Goal: Transaction & Acquisition: Book appointment/travel/reservation

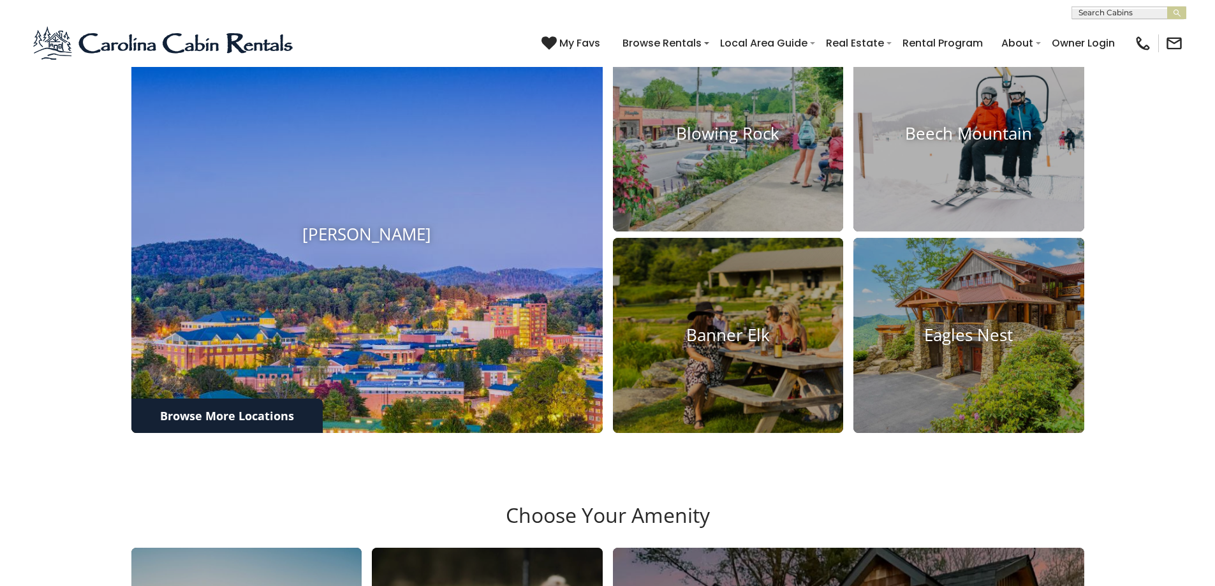
scroll to position [698, 0]
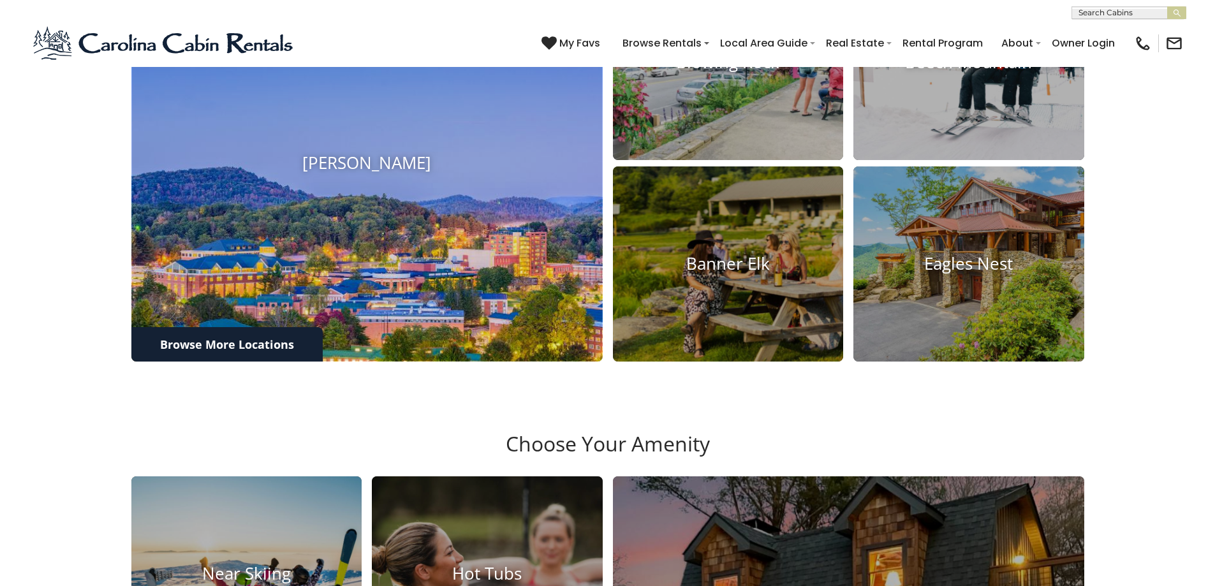
click at [320, 183] on img at bounding box center [367, 163] width 518 height 436
click at [281, 321] on img at bounding box center [367, 163] width 518 height 436
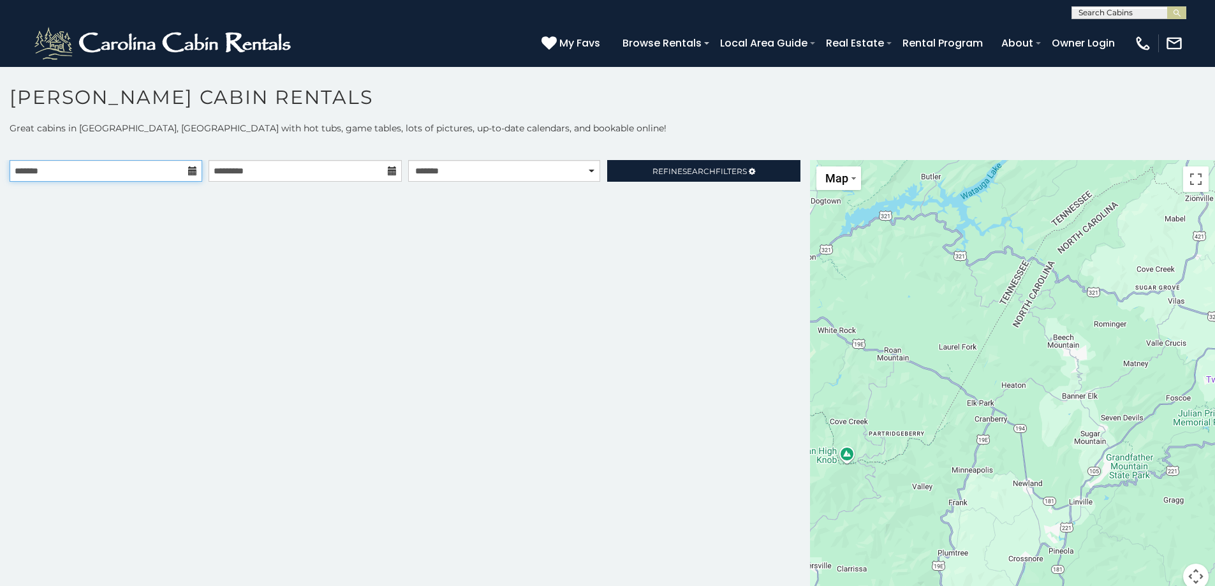
click at [166, 173] on input "text" at bounding box center [106, 171] width 193 height 22
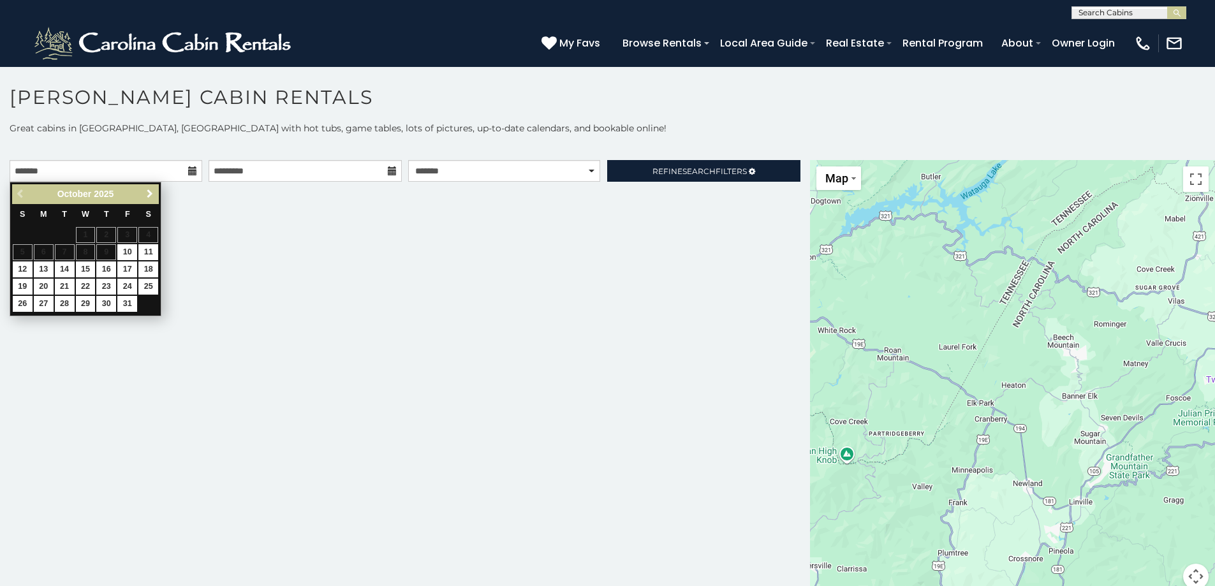
click at [152, 193] on span "Next" at bounding box center [150, 194] width 10 height 10
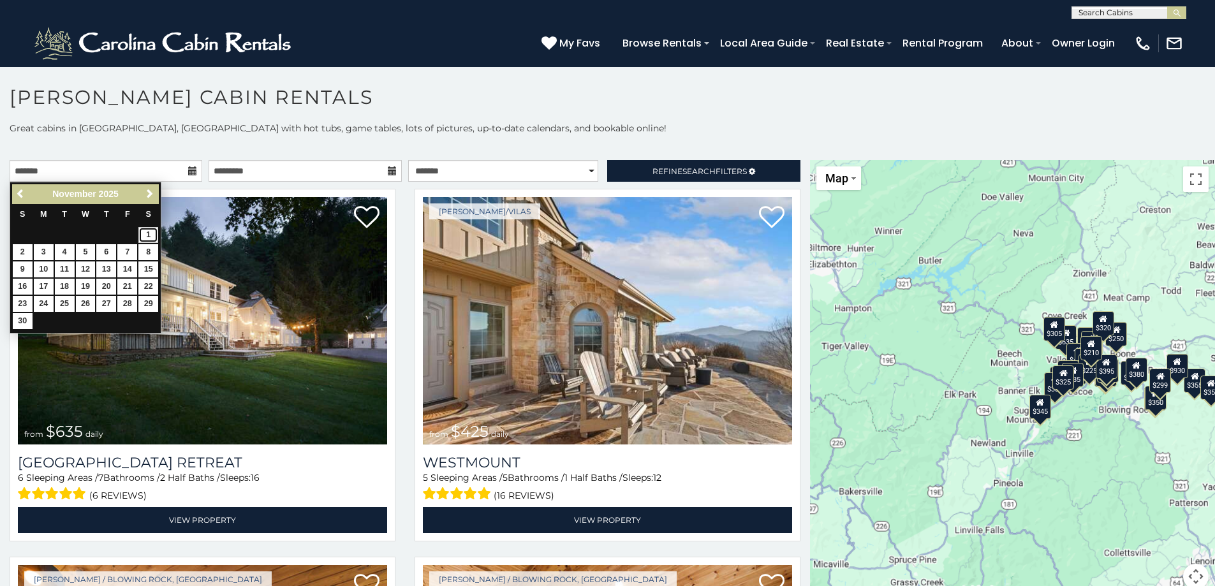
click at [146, 235] on link "1" at bounding box center [148, 235] width 20 height 16
type input "**********"
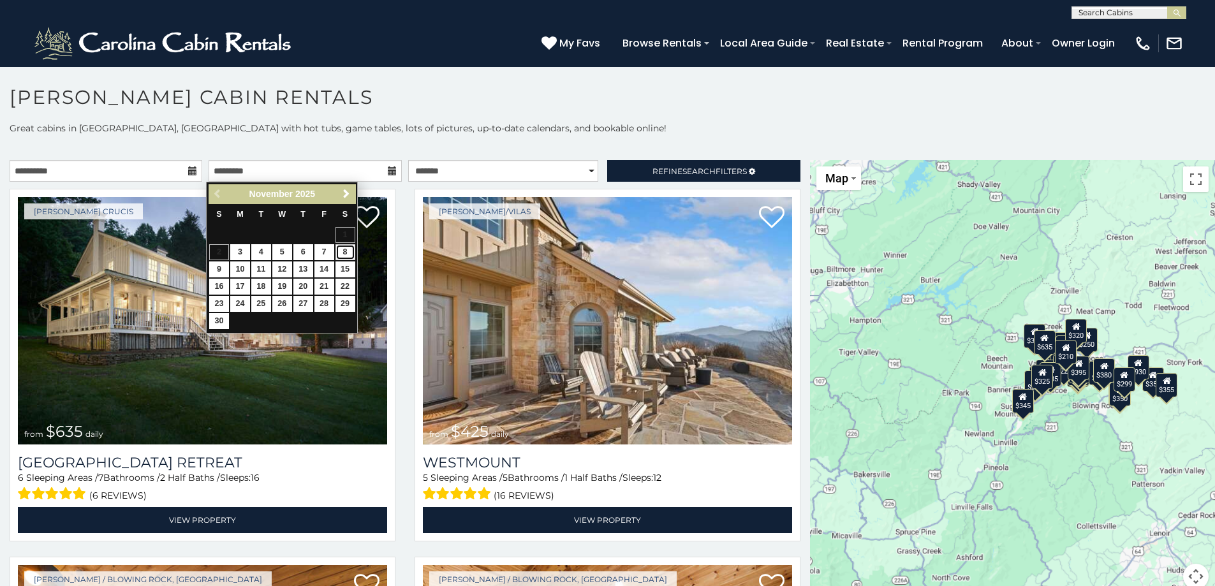
click at [345, 254] on link "8" at bounding box center [345, 252] width 20 height 16
type input "**********"
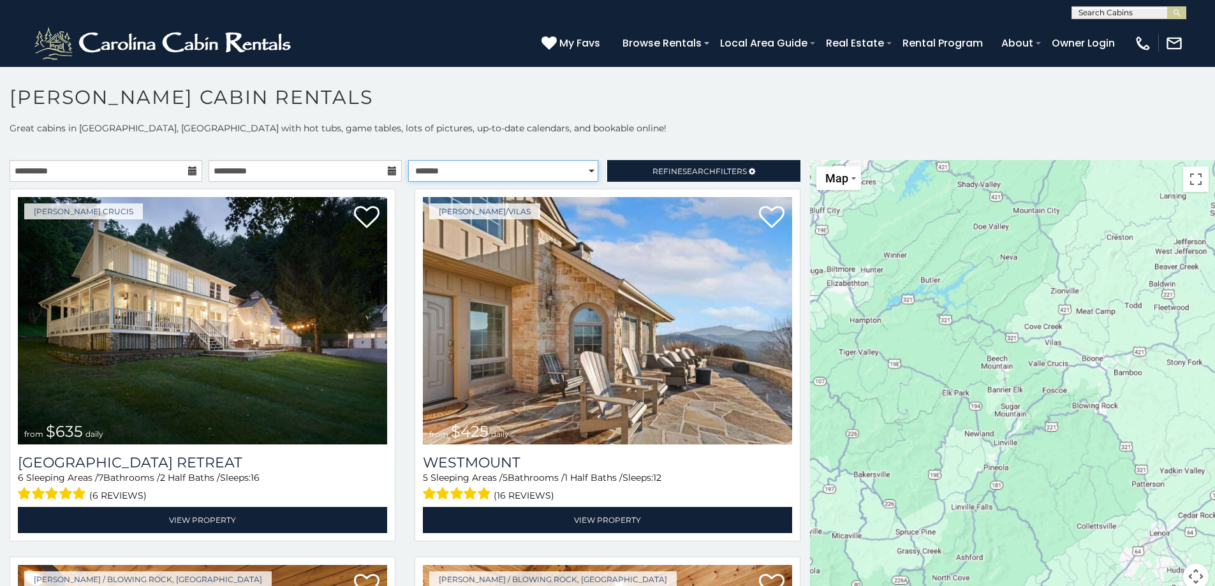
click at [467, 172] on select "**********" at bounding box center [503, 171] width 190 height 22
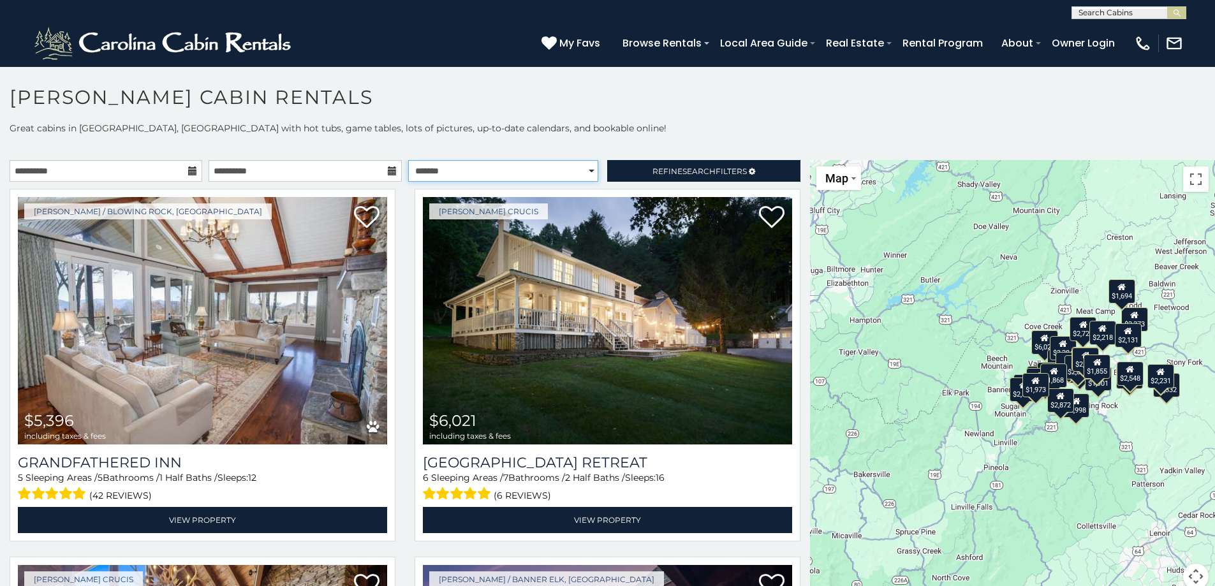
select select "*********"
click at [408, 160] on select "**********" at bounding box center [503, 171] width 190 height 22
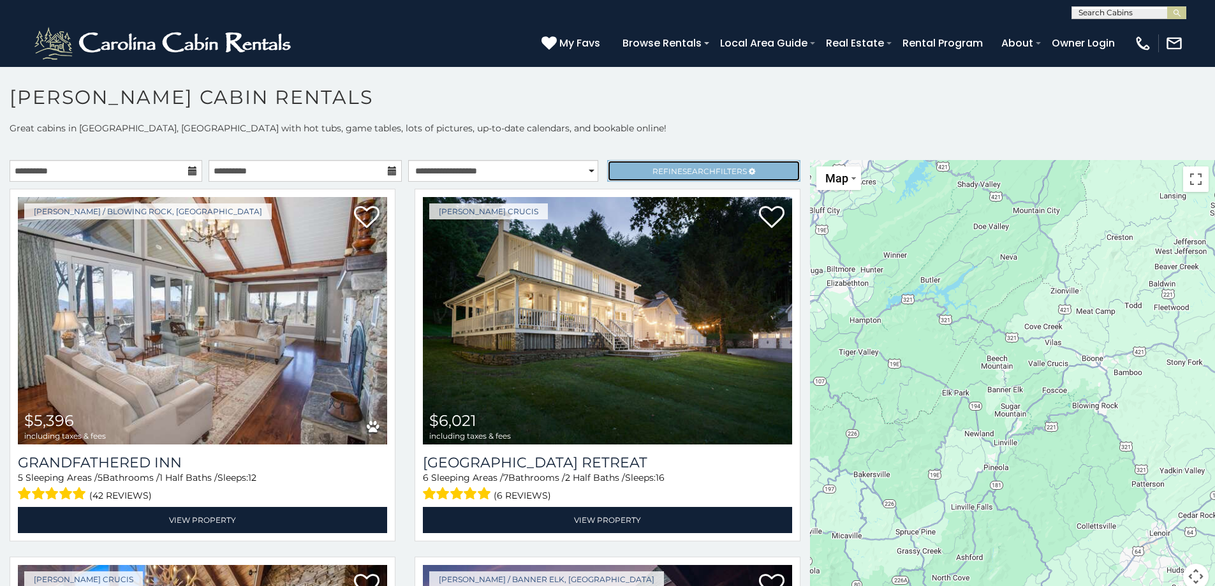
click at [668, 164] on link "Refine Search Filters" at bounding box center [703, 171] width 193 height 22
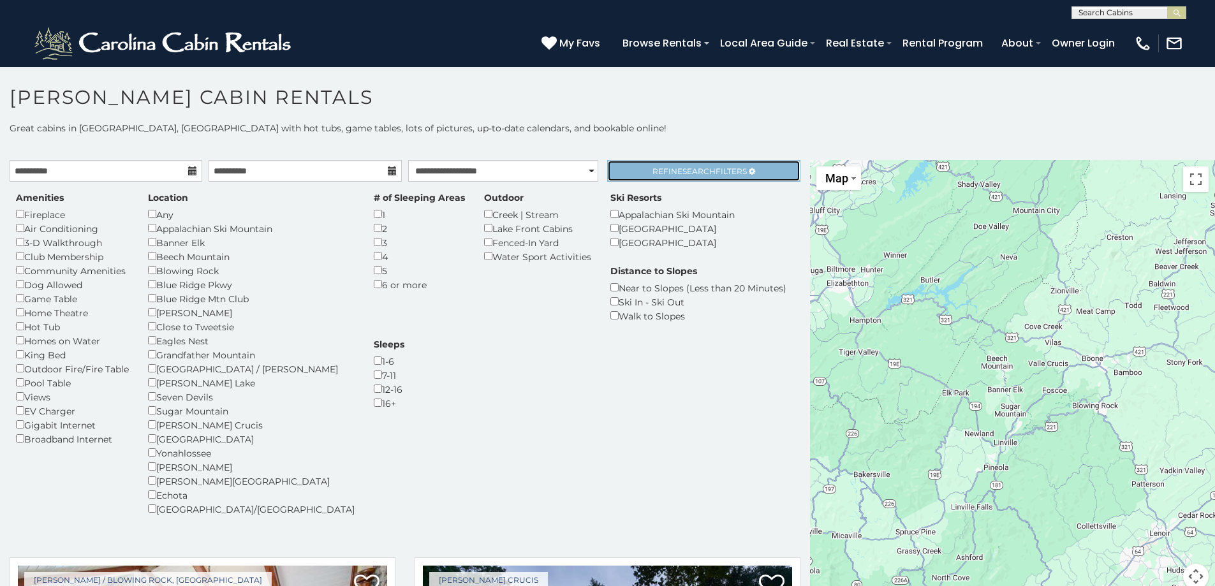
click at [652, 172] on span "Refine Search Filters" at bounding box center [699, 171] width 94 height 10
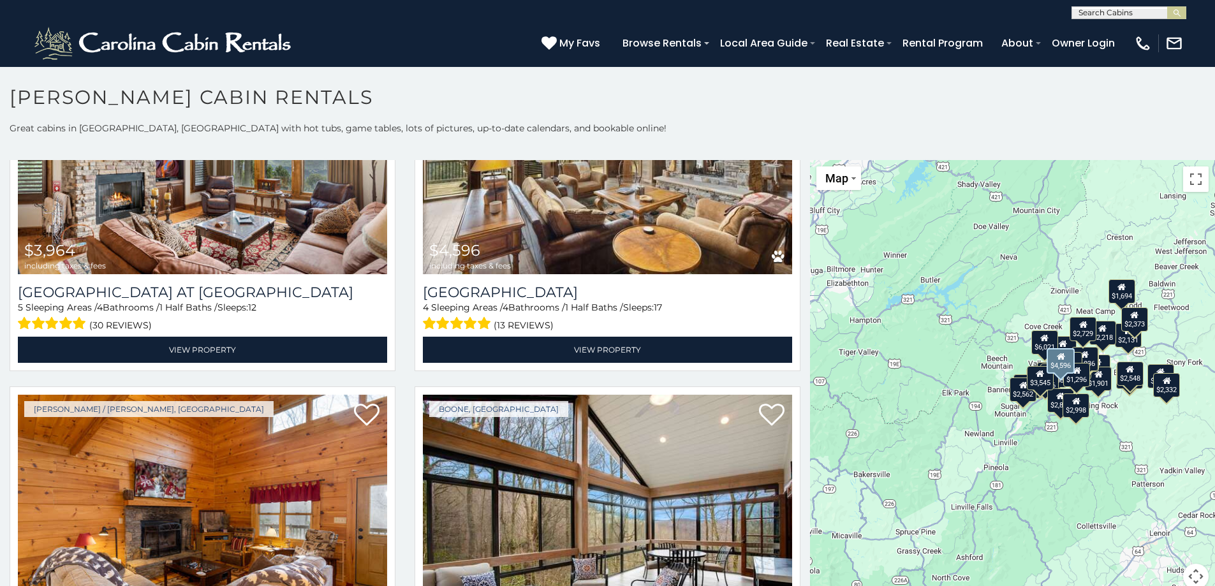
scroll to position [956, 0]
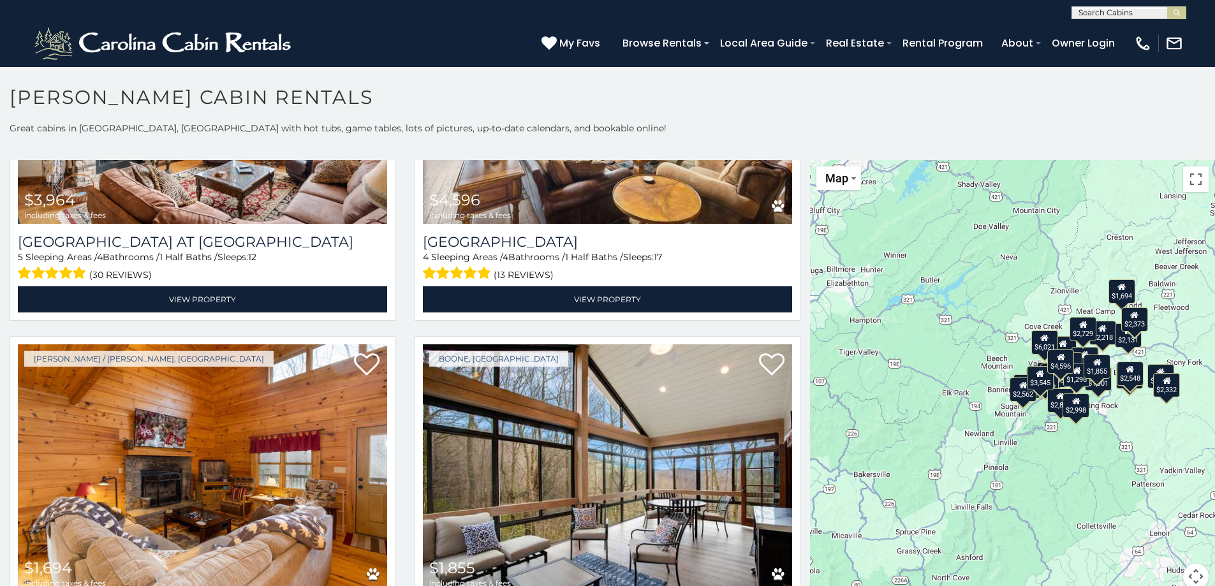
click at [1118, 294] on div "$1,694" at bounding box center [1121, 291] width 27 height 24
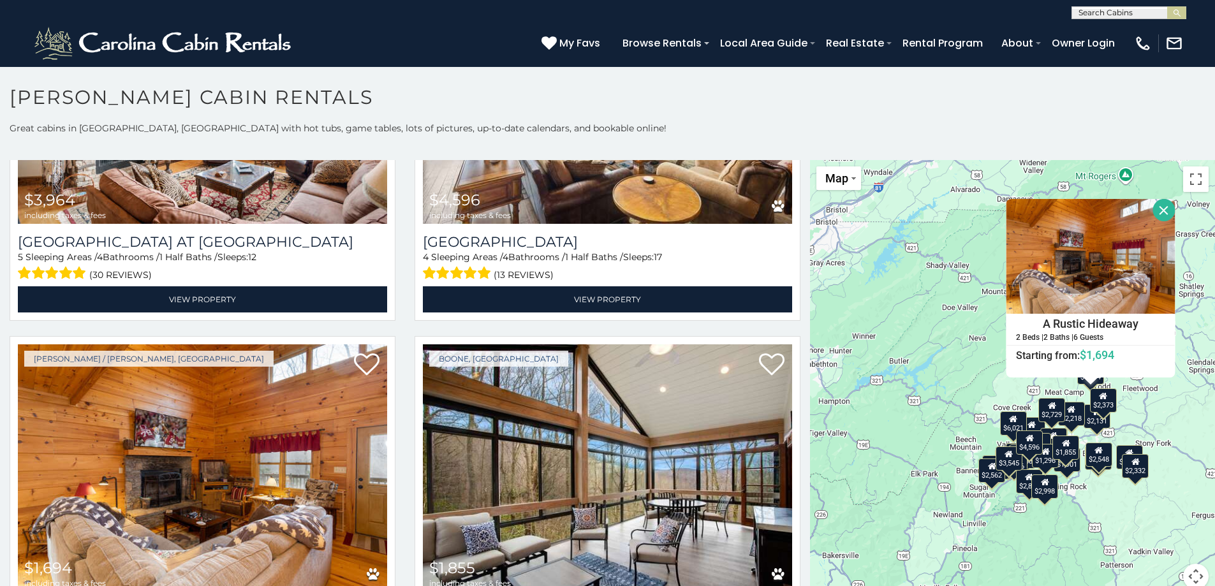
click at [1104, 400] on div "$2,373" at bounding box center [1103, 400] width 27 height 24
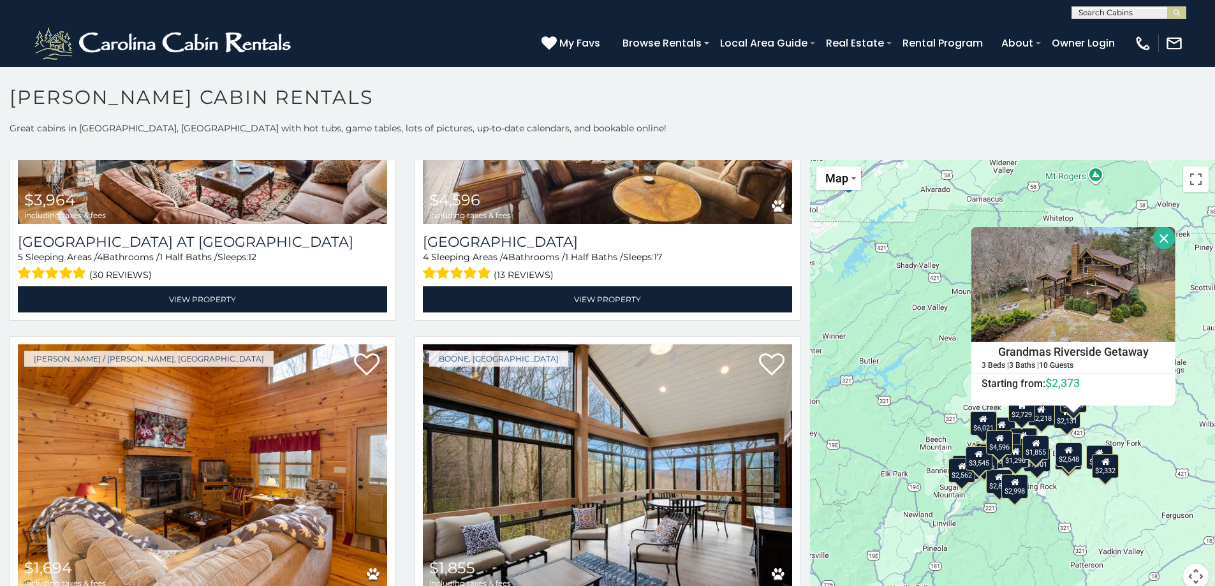
click at [1125, 423] on div "$5,396 $6,021 $3,284 $3,545 $3,964 $4,596 $1,694 $1,855 $1,868 $1,901 $2,013 $2…" at bounding box center [1012, 382] width 405 height 444
click at [1049, 417] on div "$2,218" at bounding box center [1041, 414] width 27 height 24
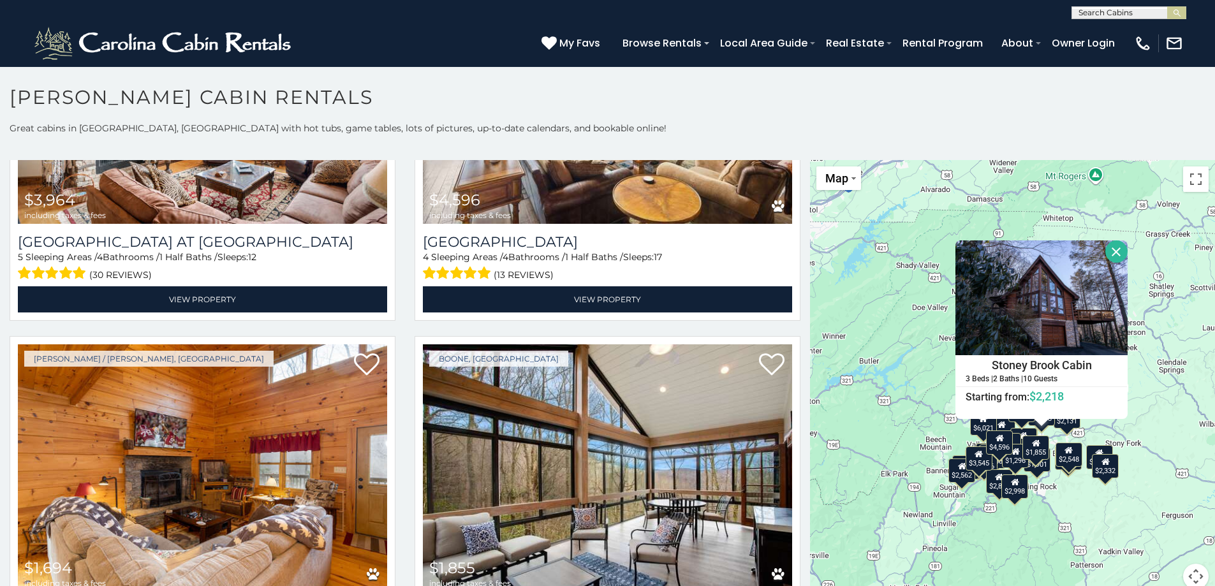
click at [1060, 427] on div "$2,131" at bounding box center [1066, 416] width 27 height 24
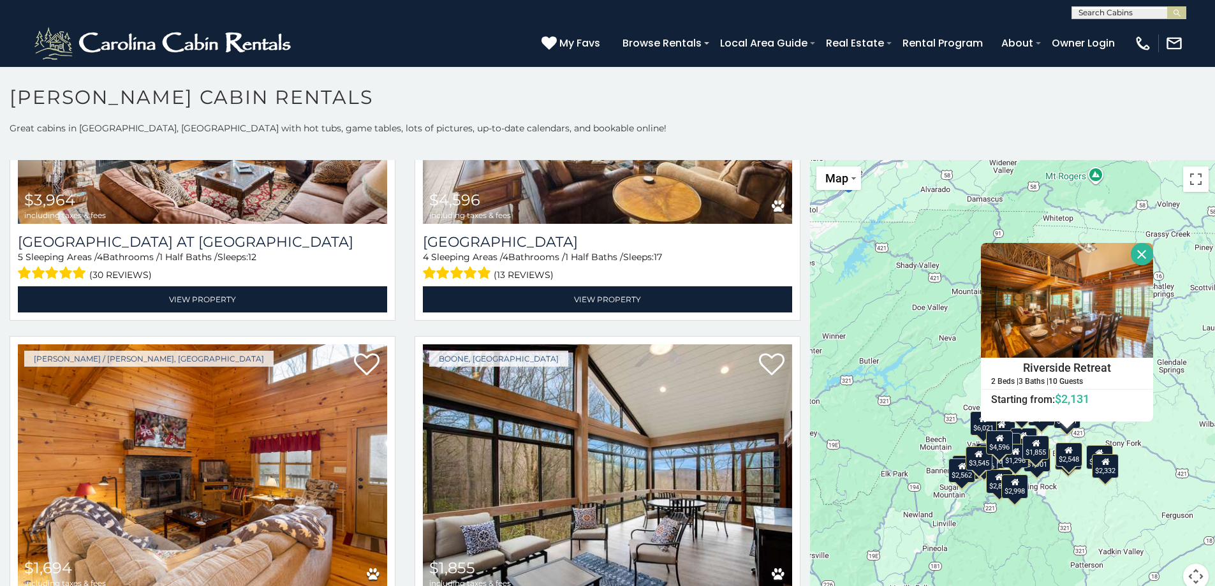
click at [1137, 253] on button "Close" at bounding box center [1141, 254] width 22 height 22
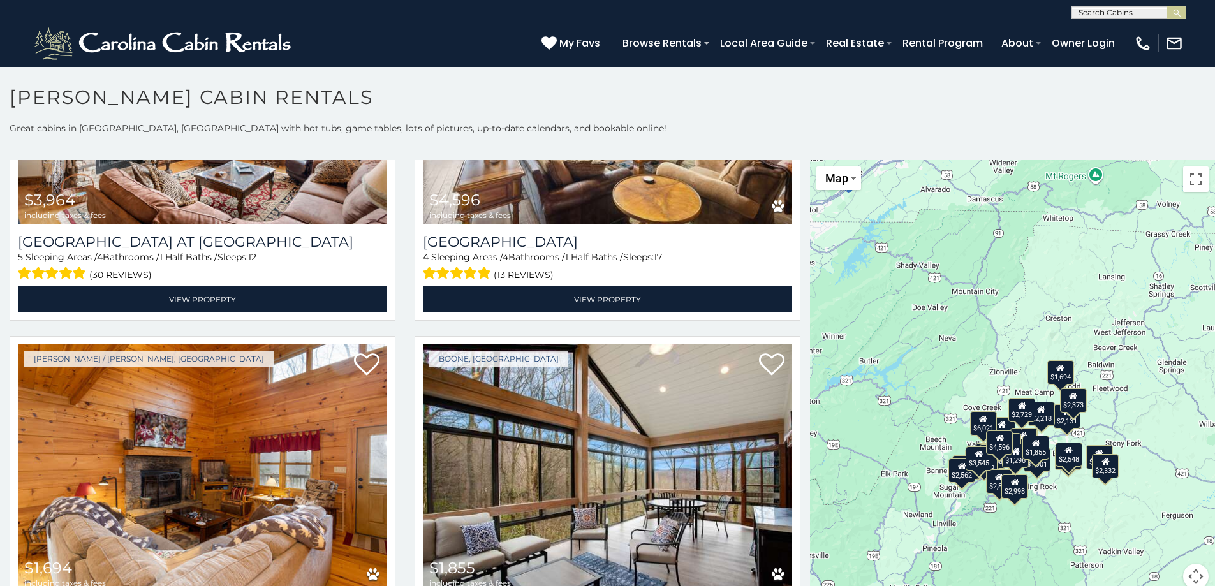
click at [1184, 573] on button "Map camera controls" at bounding box center [1196, 577] width 26 height 26
click at [1132, 513] on button "Move up" at bounding box center [1132, 513] width 26 height 26
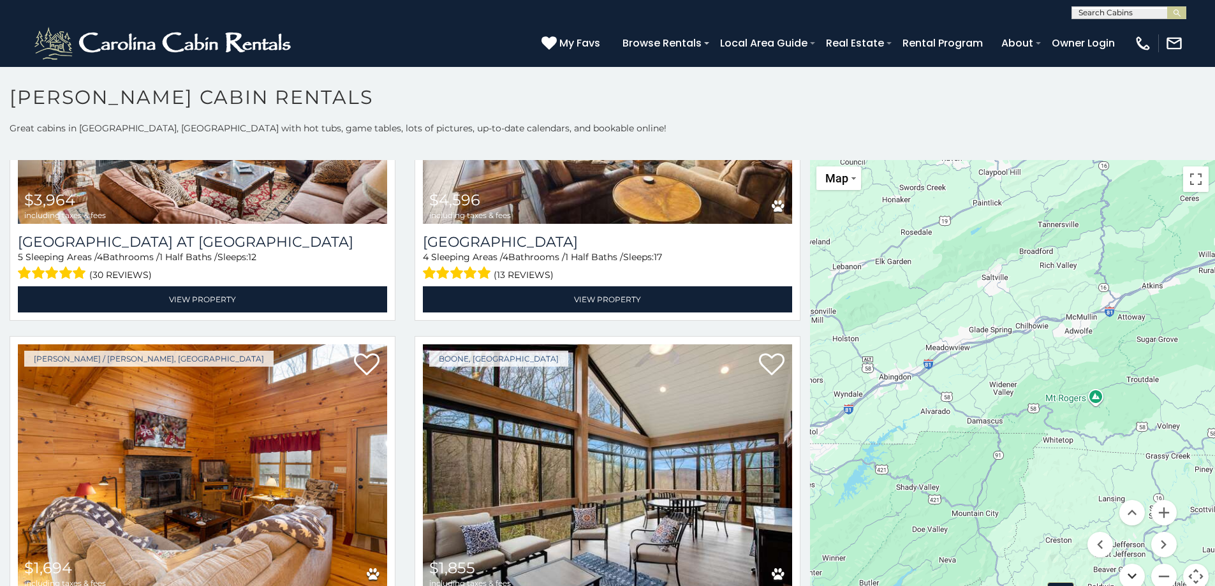
click at [1125, 576] on button "Move down" at bounding box center [1132, 577] width 26 height 26
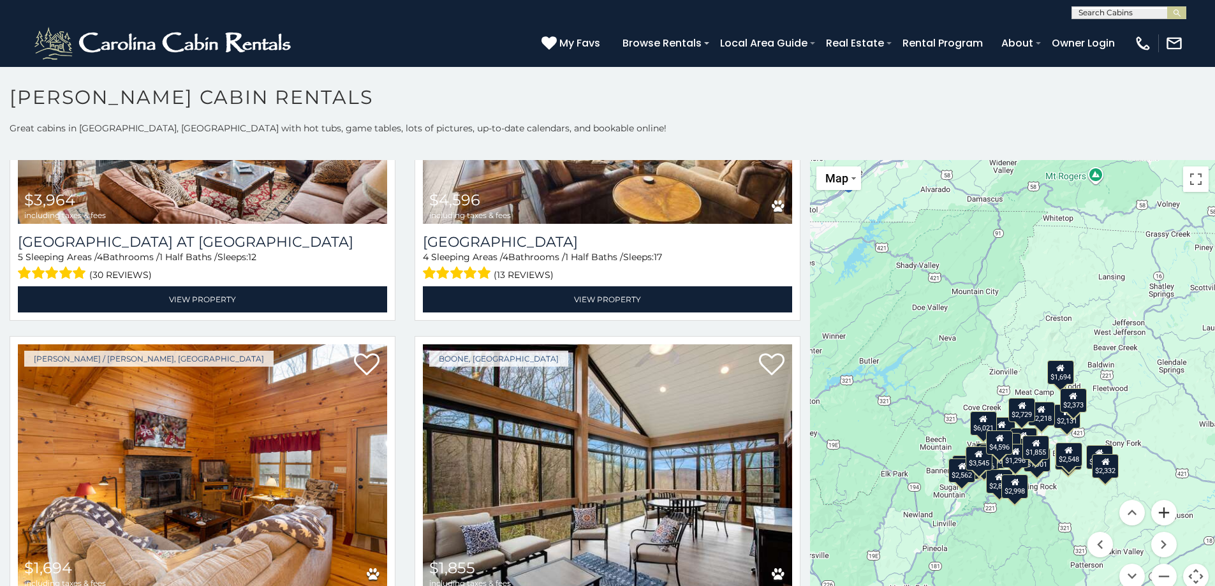
click at [1157, 516] on button "Zoom in" at bounding box center [1164, 513] width 26 height 26
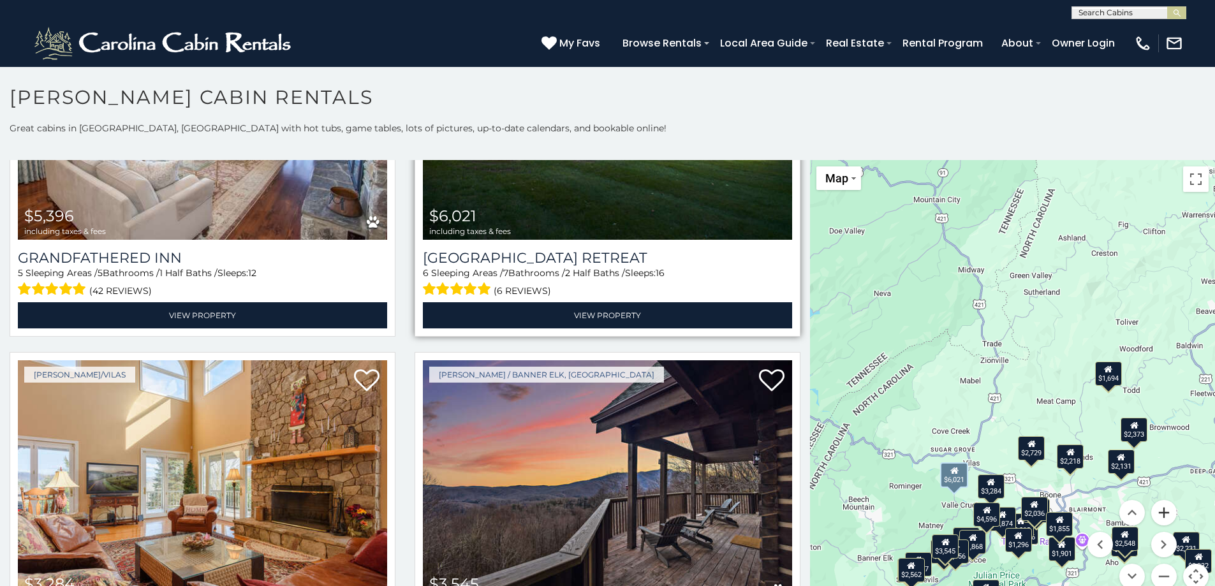
scroll to position [0, 0]
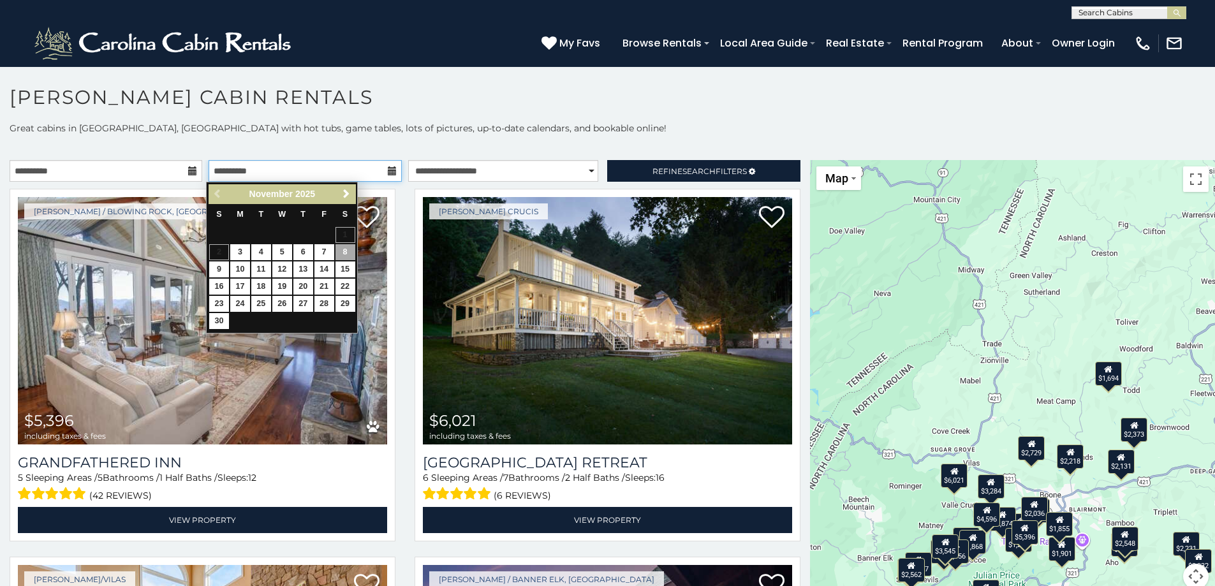
drag, startPoint x: 304, startPoint y: 168, endPoint x: 288, endPoint y: 169, distance: 16.0
click at [289, 169] on input "**********" at bounding box center [304, 171] width 193 height 22
click at [242, 251] on link "3" at bounding box center [240, 252] width 20 height 16
type input "**********"
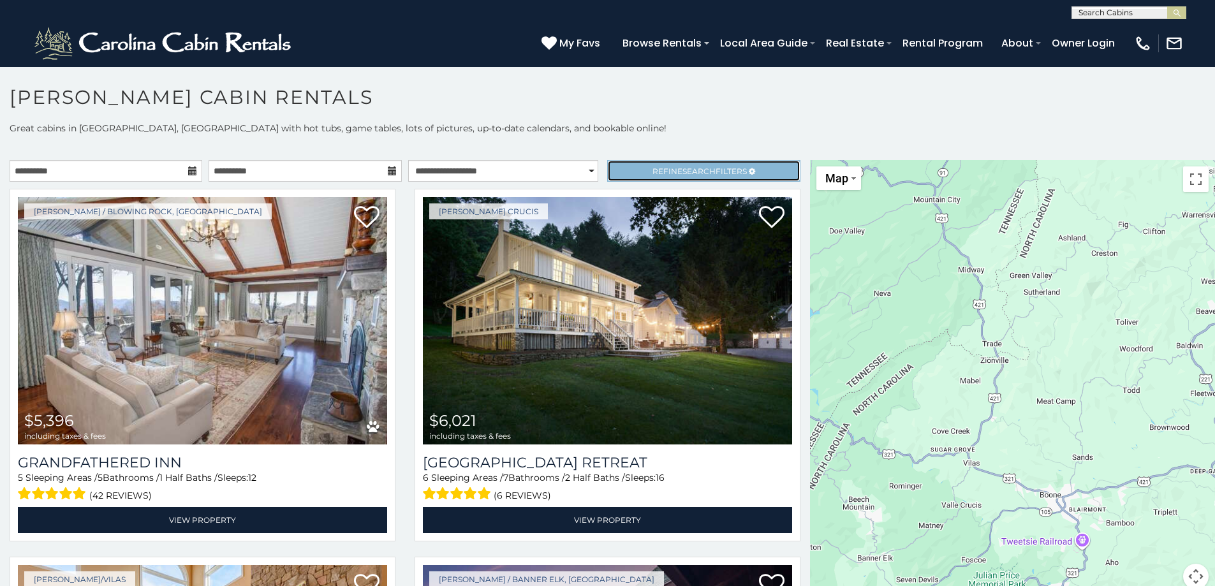
click at [708, 170] on span "Refine Search Filters" at bounding box center [699, 171] width 94 height 10
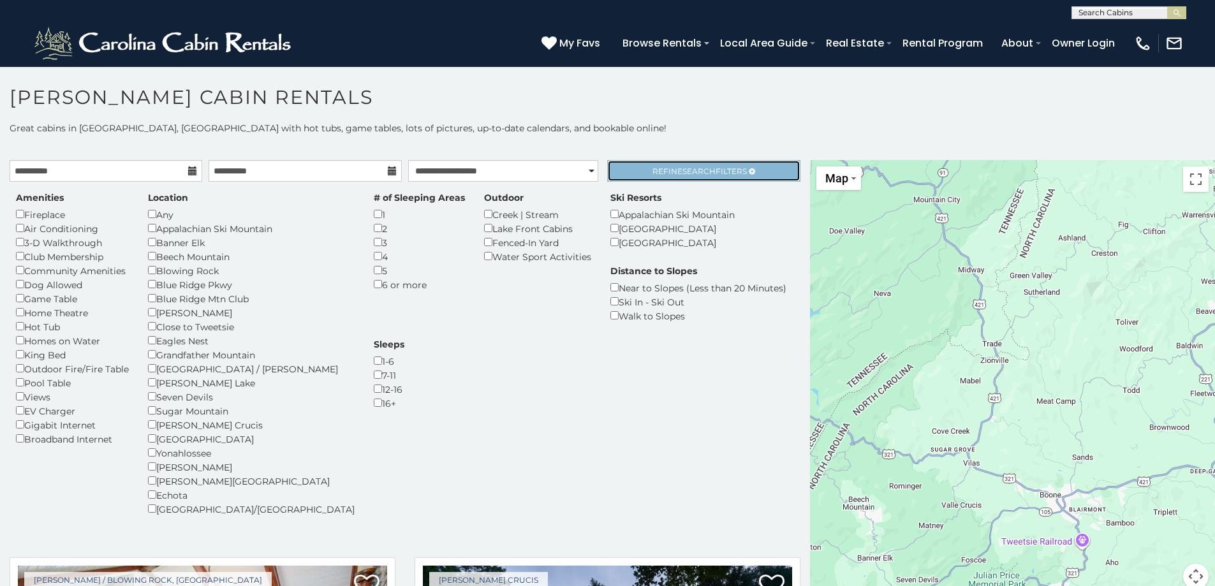
click at [704, 170] on span "Search" at bounding box center [698, 171] width 33 height 10
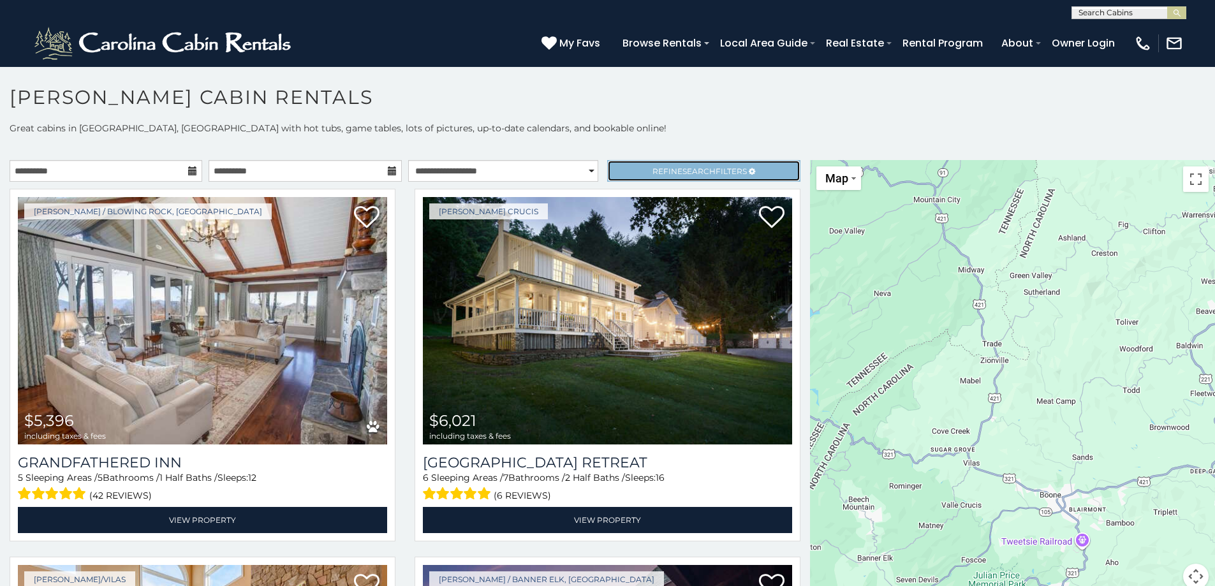
click at [694, 171] on span "Search" at bounding box center [698, 171] width 33 height 10
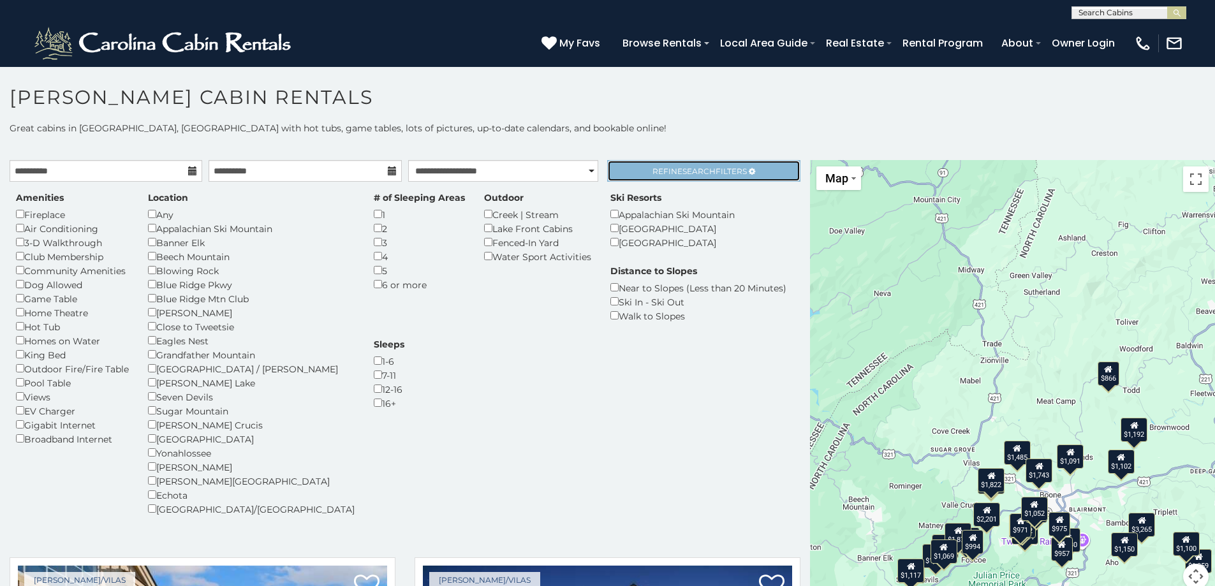
click at [694, 171] on span "Search" at bounding box center [698, 171] width 33 height 10
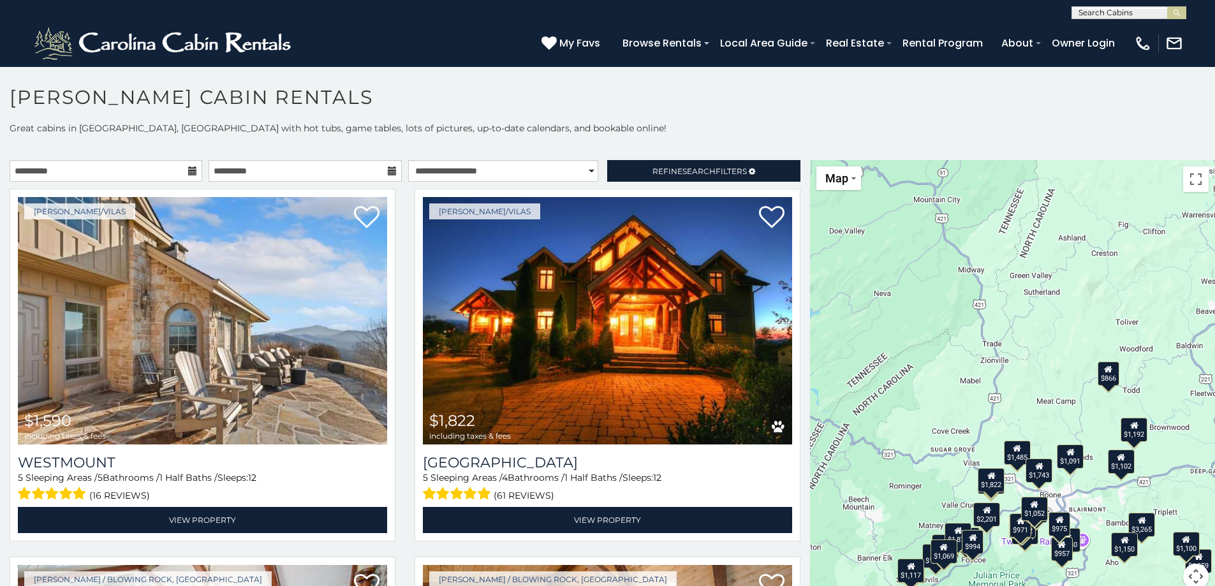
click at [1109, 382] on div "$866" at bounding box center [1108, 374] width 22 height 24
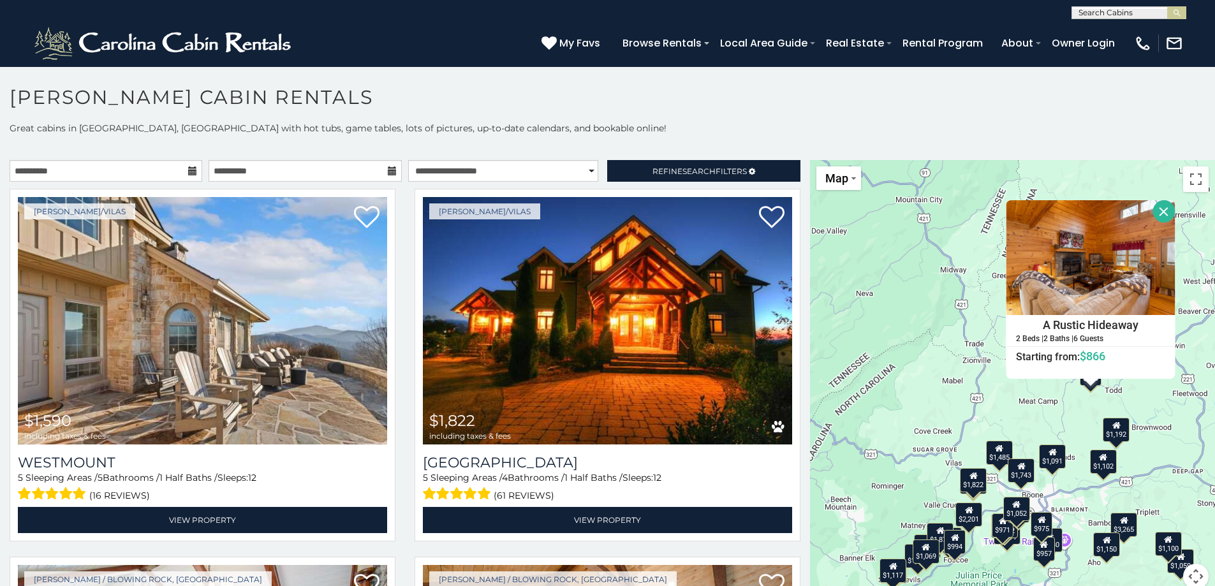
click at [1120, 430] on div "$1,192" at bounding box center [1116, 430] width 27 height 24
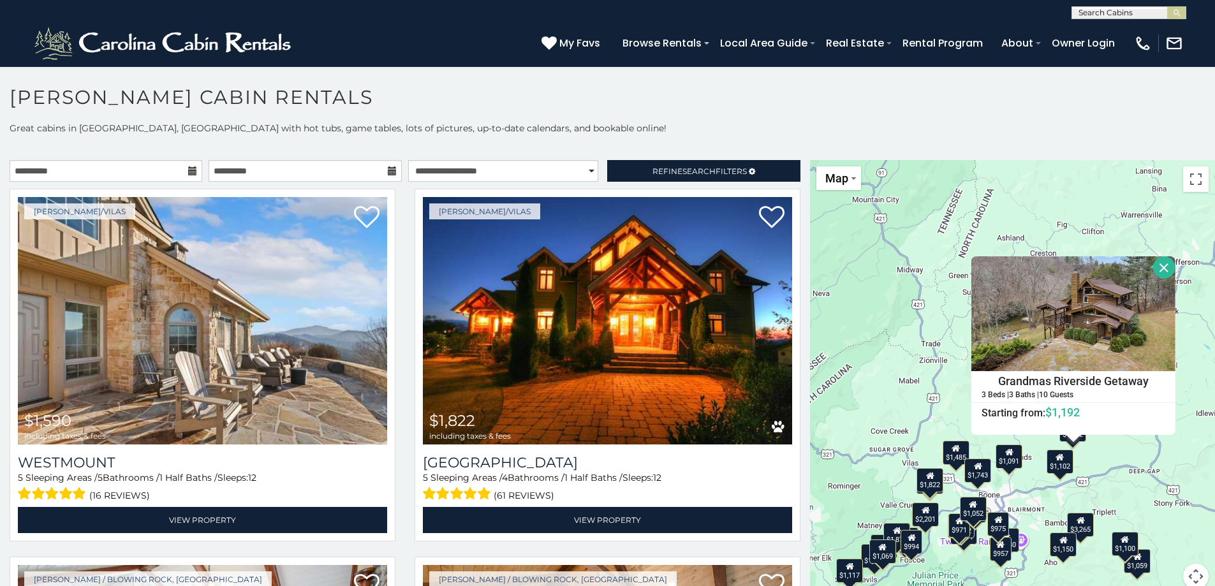
click at [1064, 470] on div "$1,102" at bounding box center [1059, 462] width 27 height 24
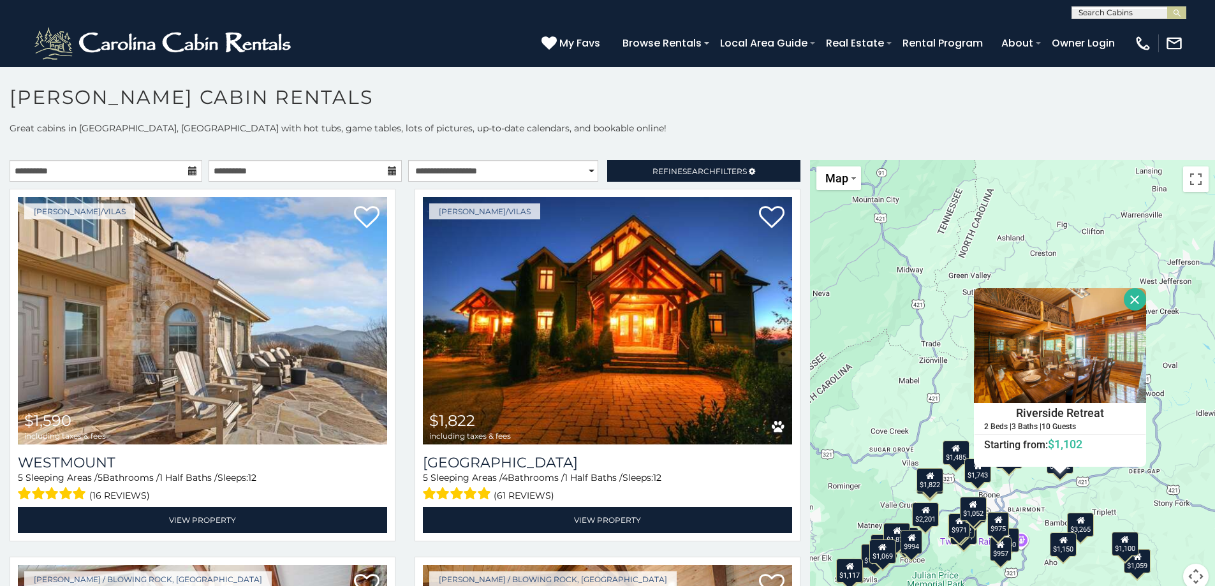
click at [1123, 296] on button "Close" at bounding box center [1134, 299] width 22 height 22
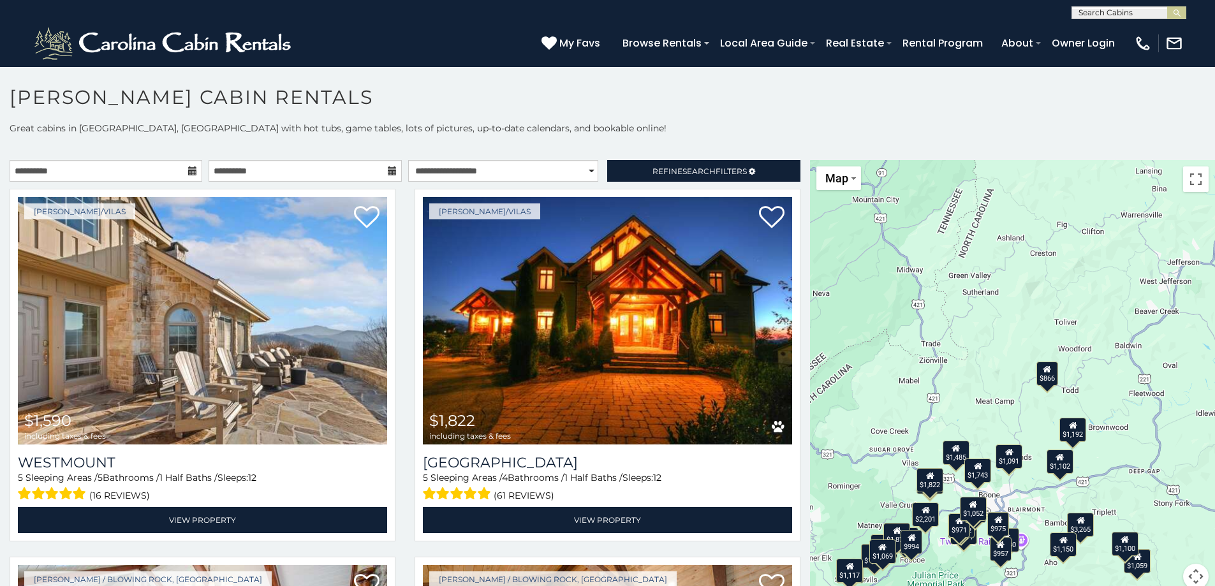
click at [1009, 462] on div "$1,091" at bounding box center [1009, 456] width 27 height 24
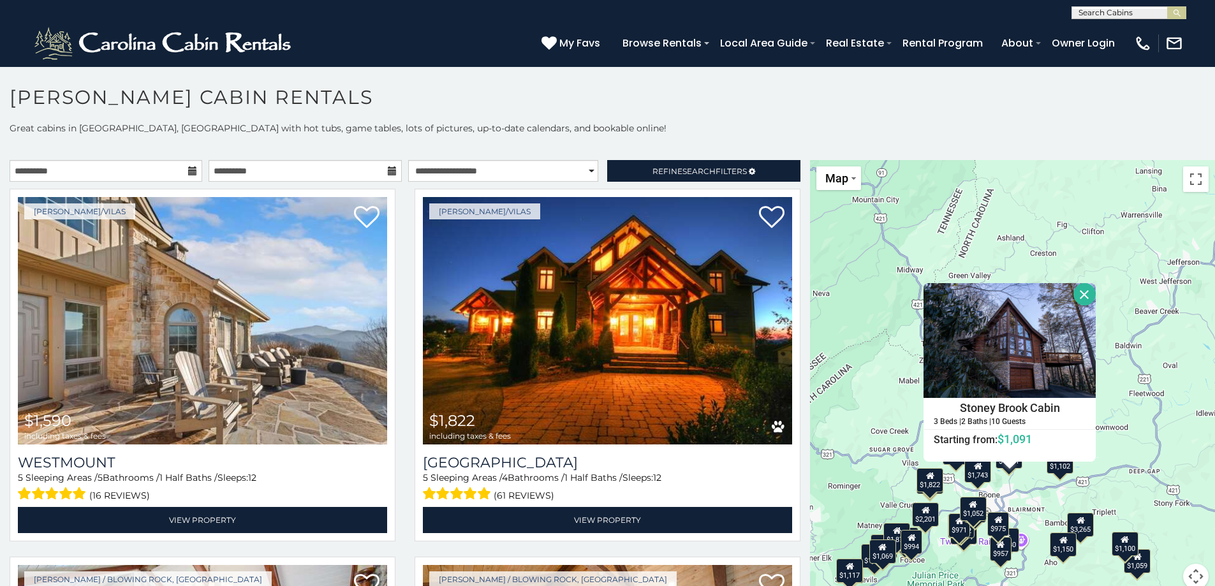
click at [1081, 288] on button "Close" at bounding box center [1084, 294] width 22 height 22
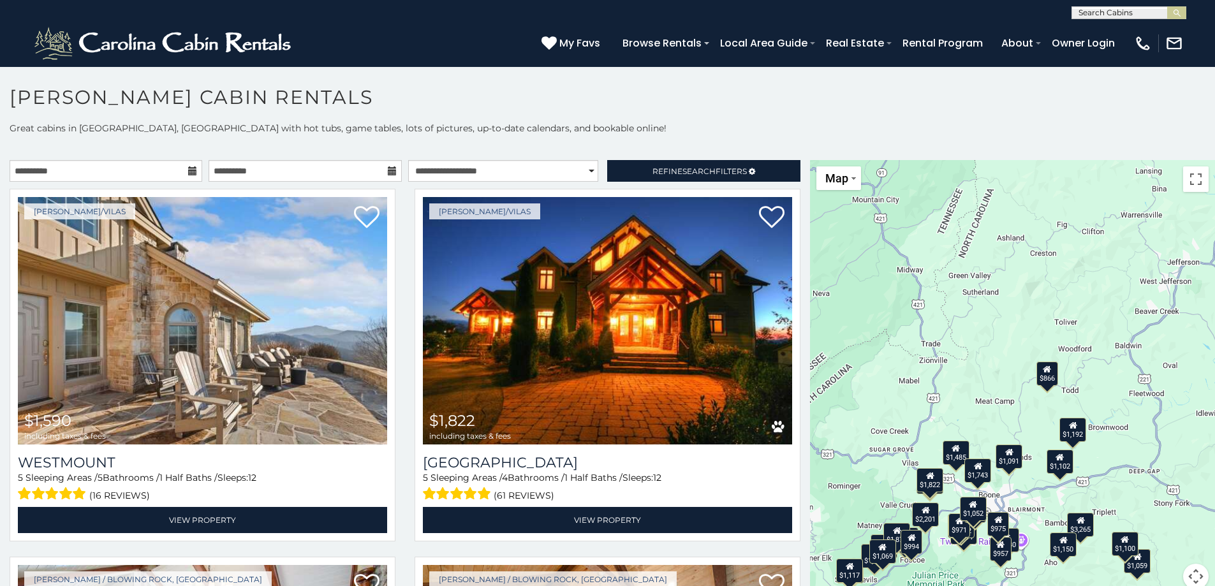
click at [980, 474] on div "$1,743" at bounding box center [978, 470] width 27 height 24
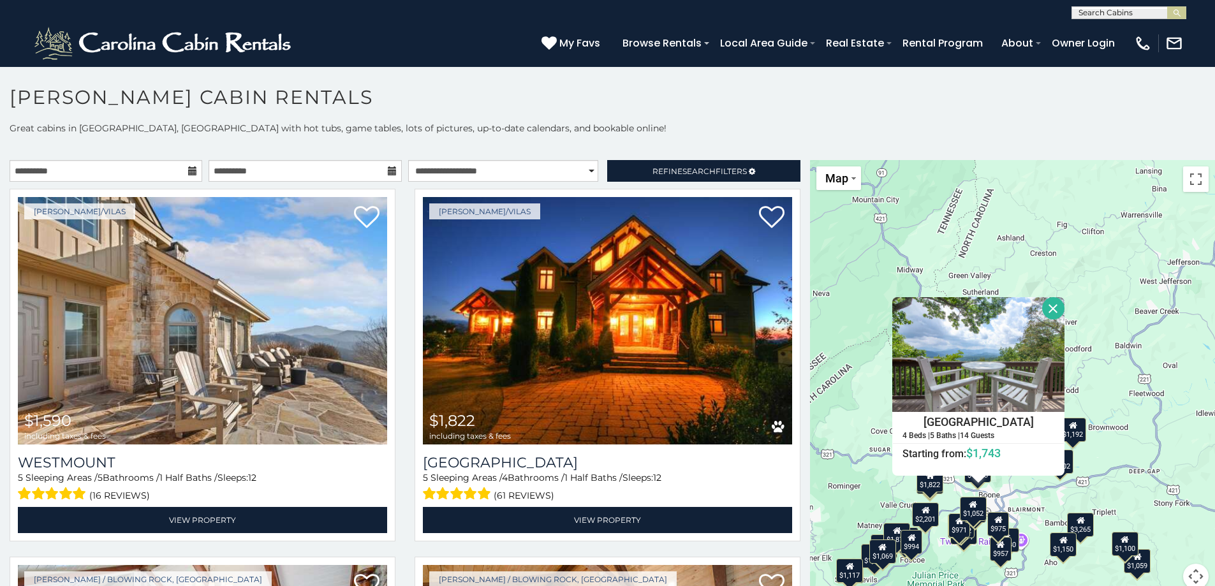
click at [1042, 305] on button "Close" at bounding box center [1053, 308] width 22 height 22
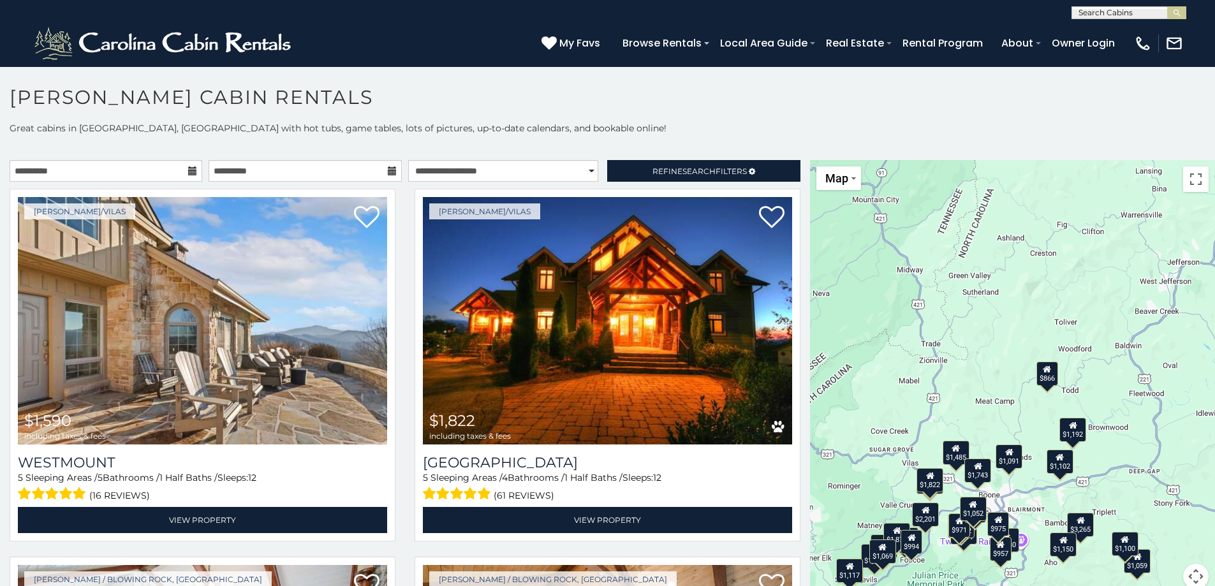
click at [957, 453] on div "$1,485" at bounding box center [955, 452] width 27 height 24
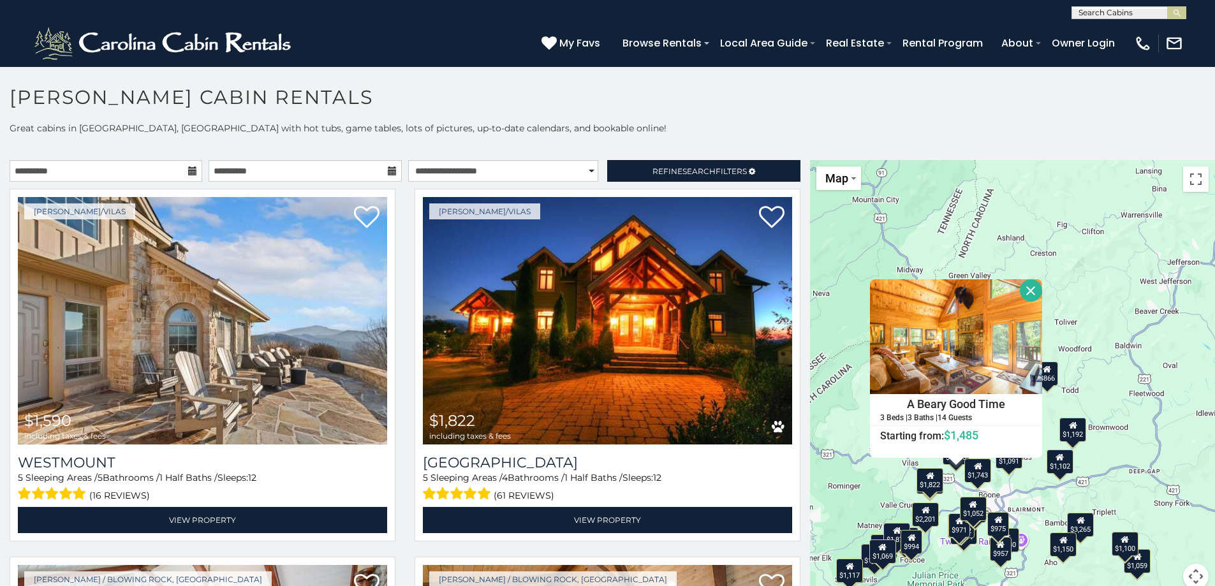
click at [1031, 289] on button "Close" at bounding box center [1031, 290] width 22 height 22
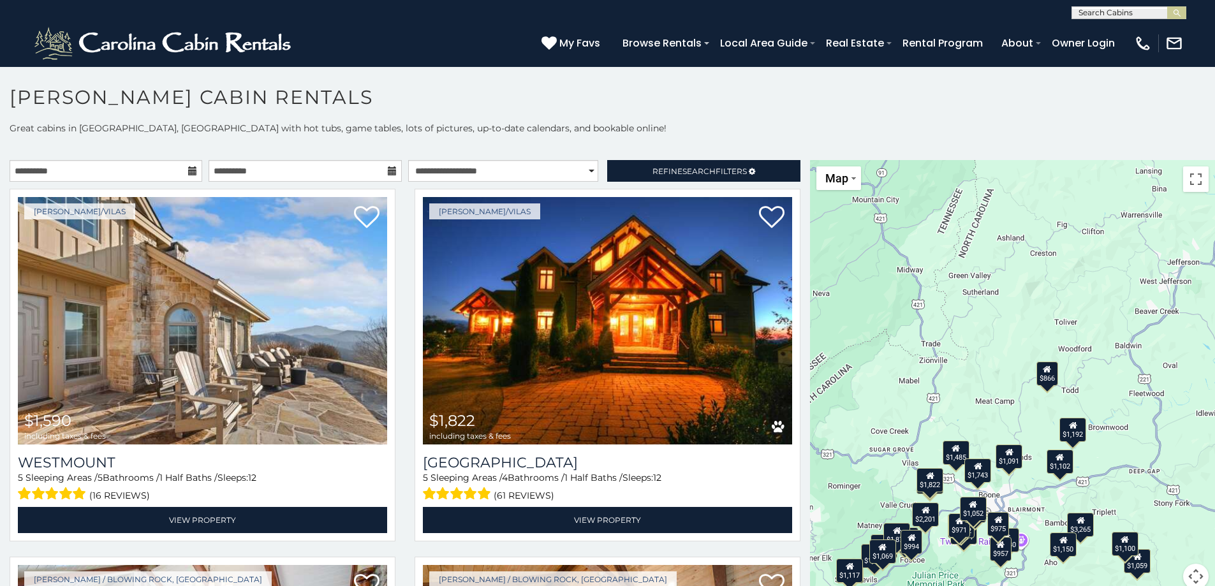
click at [193, 170] on icon at bounding box center [192, 170] width 9 height 9
click at [188, 170] on icon at bounding box center [192, 170] width 9 height 9
click at [194, 172] on icon at bounding box center [192, 170] width 9 height 9
click at [188, 169] on icon at bounding box center [192, 170] width 9 height 9
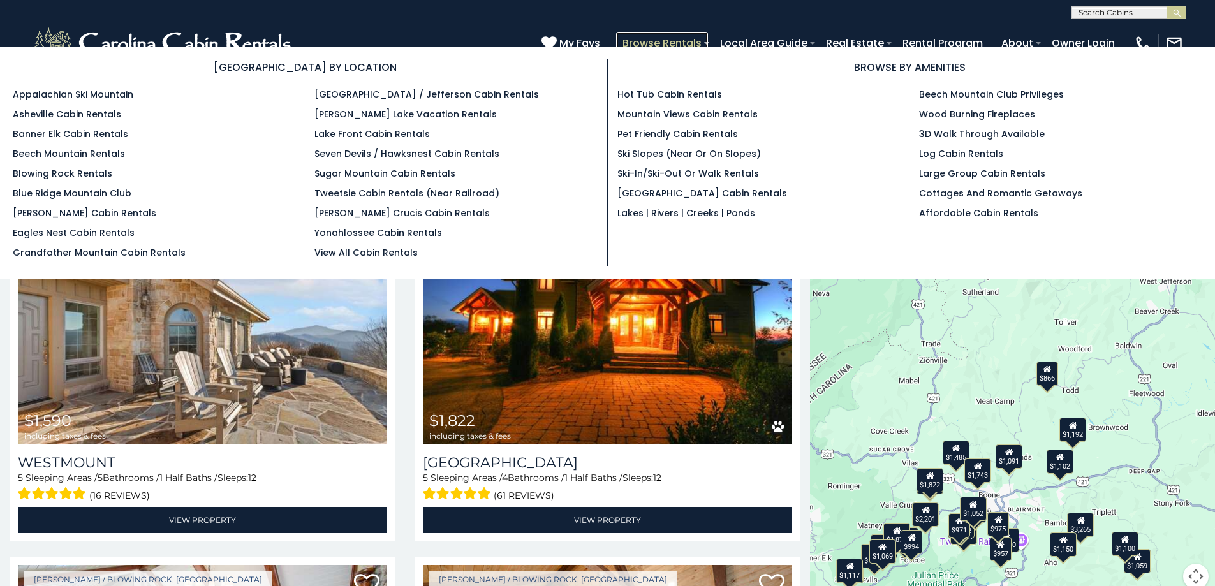
click at [696, 45] on link "Browse Rentals" at bounding box center [662, 43] width 92 height 22
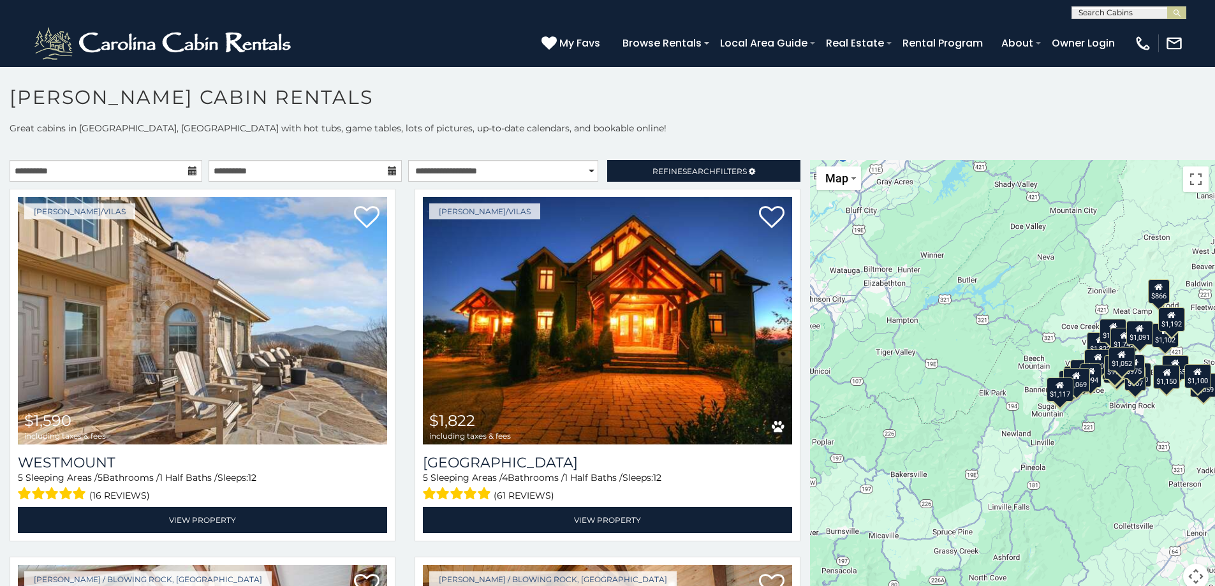
scroll to position [1, 0]
click at [1088, 15] on input "text" at bounding box center [1128, 14] width 112 height 13
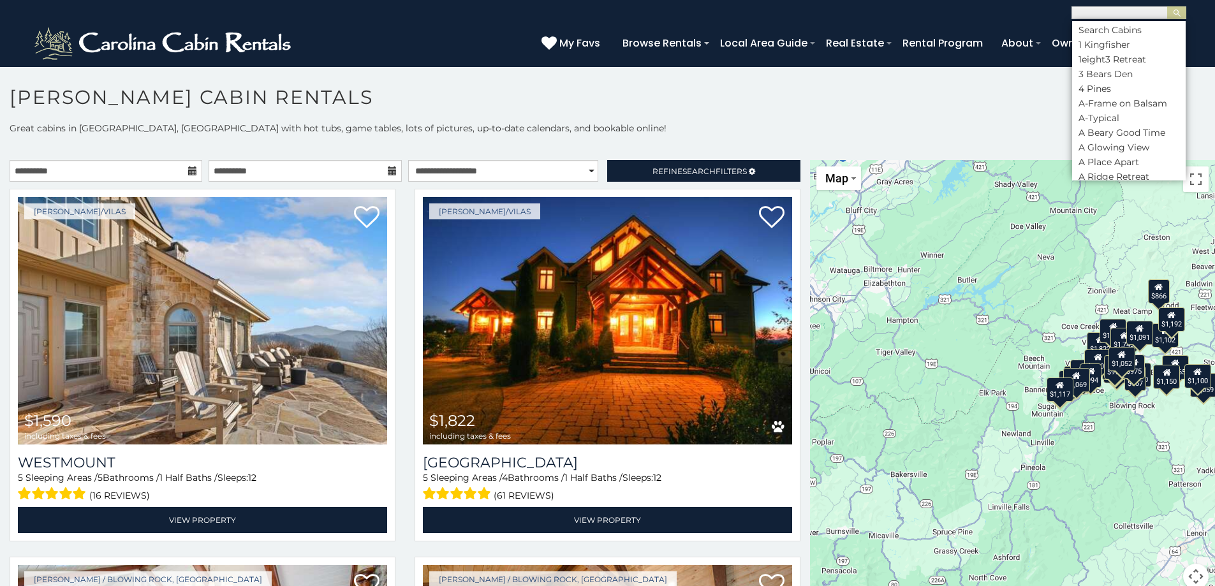
paste input "**********"
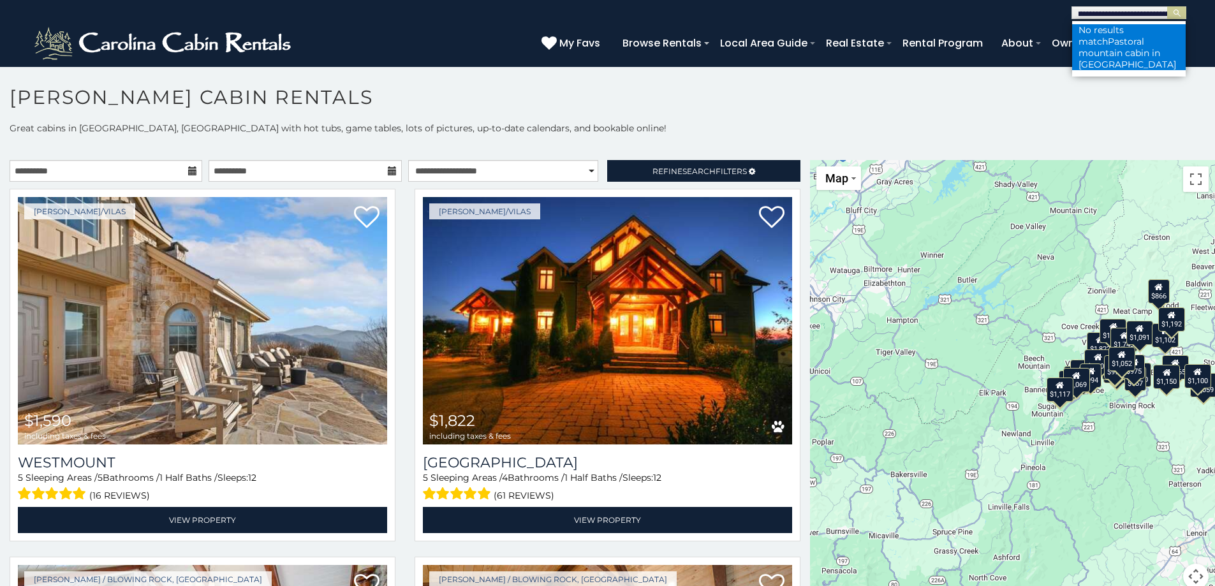
type input "**********"
click at [1109, 45] on span "Pastoral mountain cabin in Todd" at bounding box center [1127, 53] width 98 height 34
click at [192, 170] on icon at bounding box center [192, 170] width 9 height 9
click at [189, 169] on icon at bounding box center [192, 170] width 9 height 9
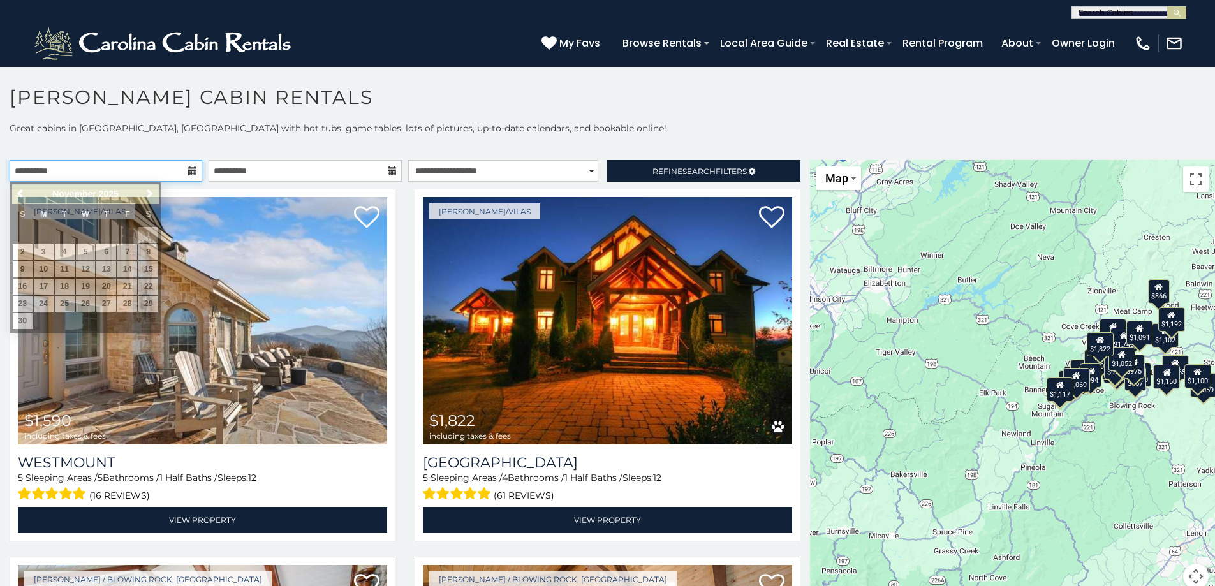
click at [150, 168] on input "**********" at bounding box center [106, 171] width 193 height 22
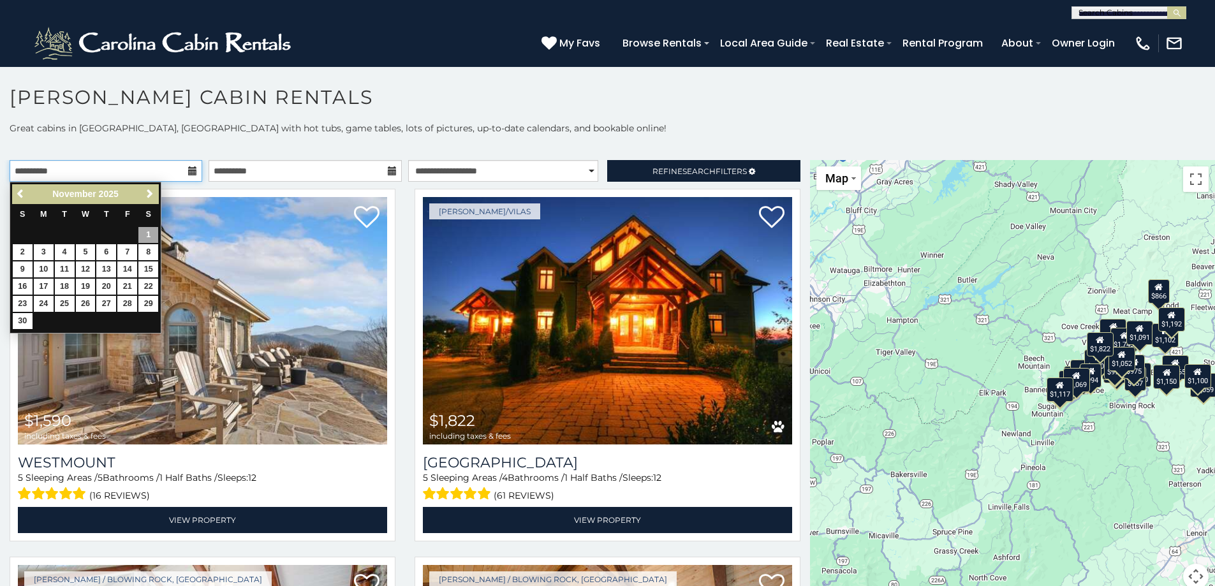
drag, startPoint x: 149, startPoint y: 168, endPoint x: 62, endPoint y: 171, distance: 86.1
click at [62, 171] on input "**********" at bounding box center [106, 171] width 193 height 22
click at [83, 303] on link "26" at bounding box center [86, 304] width 20 height 16
type input "**********"
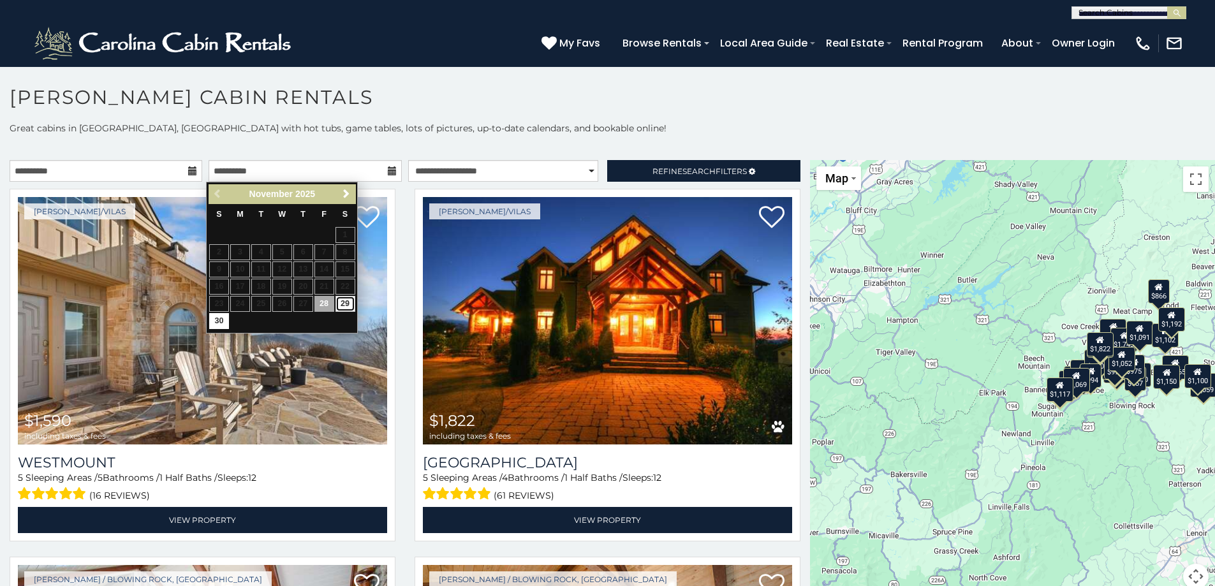
click at [339, 304] on link "29" at bounding box center [345, 304] width 20 height 16
type input "**********"
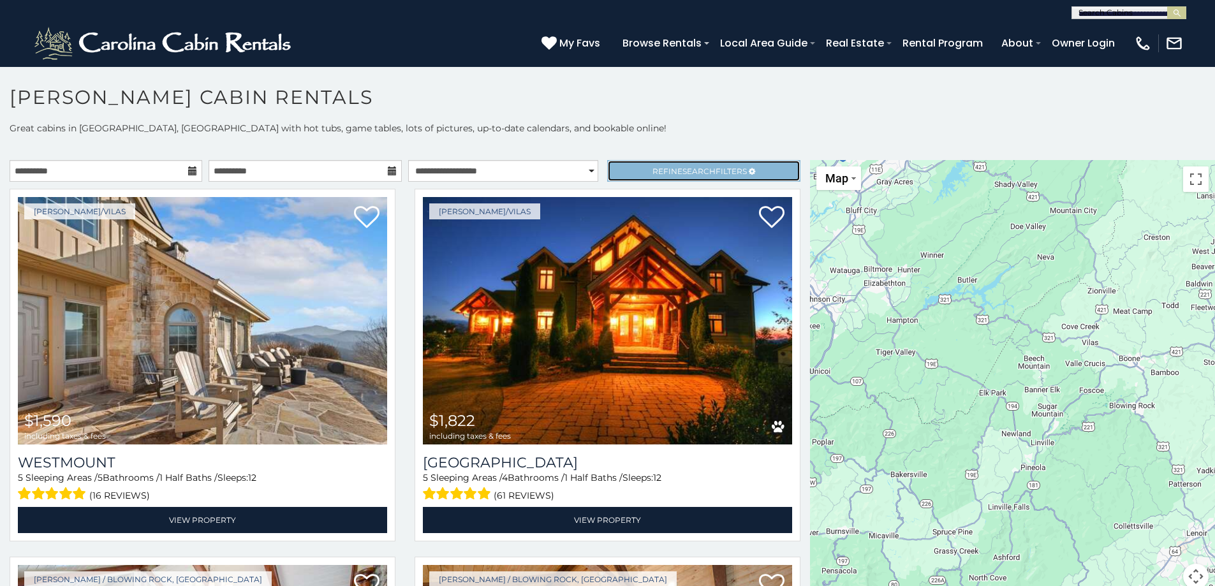
click at [652, 166] on span "Refine Search Filters" at bounding box center [699, 171] width 94 height 10
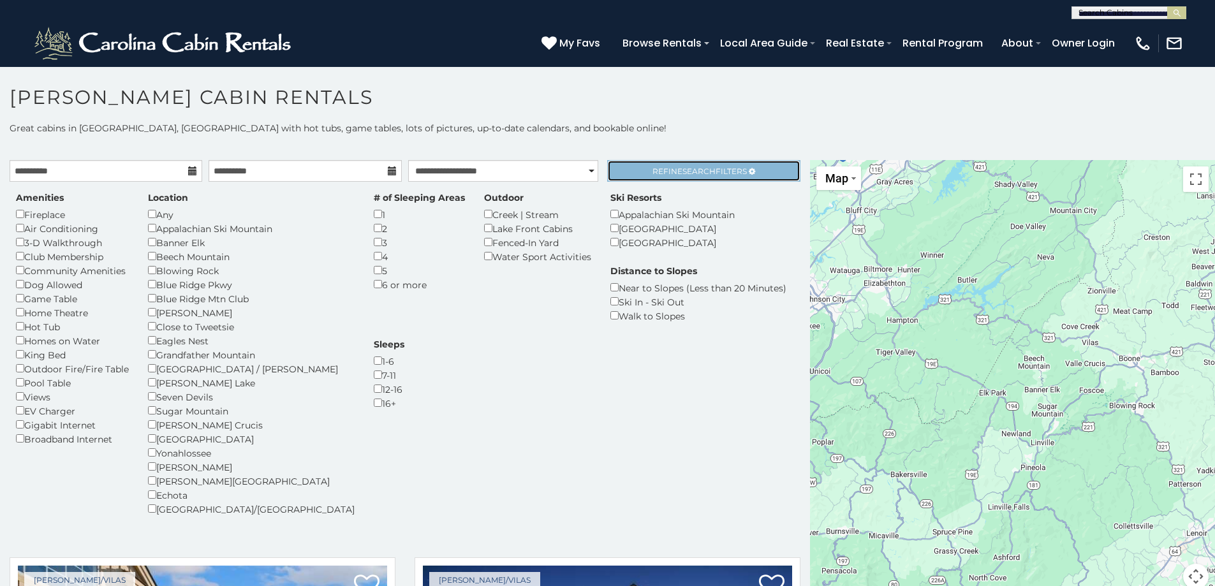
click at [652, 172] on span "Refine Search Filters" at bounding box center [699, 171] width 94 height 10
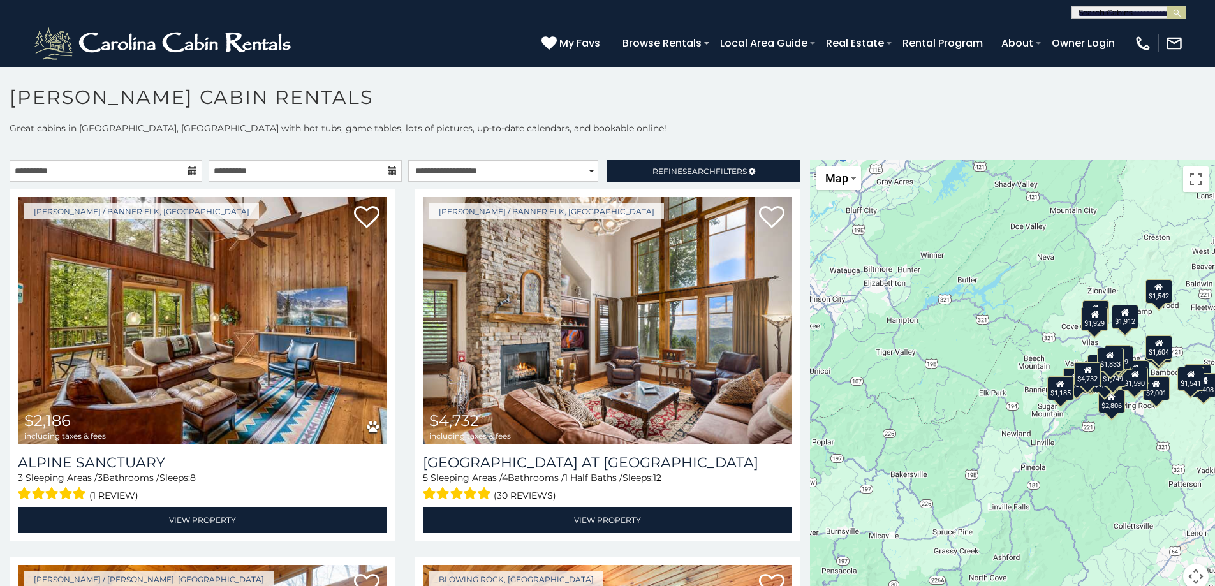
click at [1161, 295] on div "$1,542" at bounding box center [1158, 291] width 27 height 24
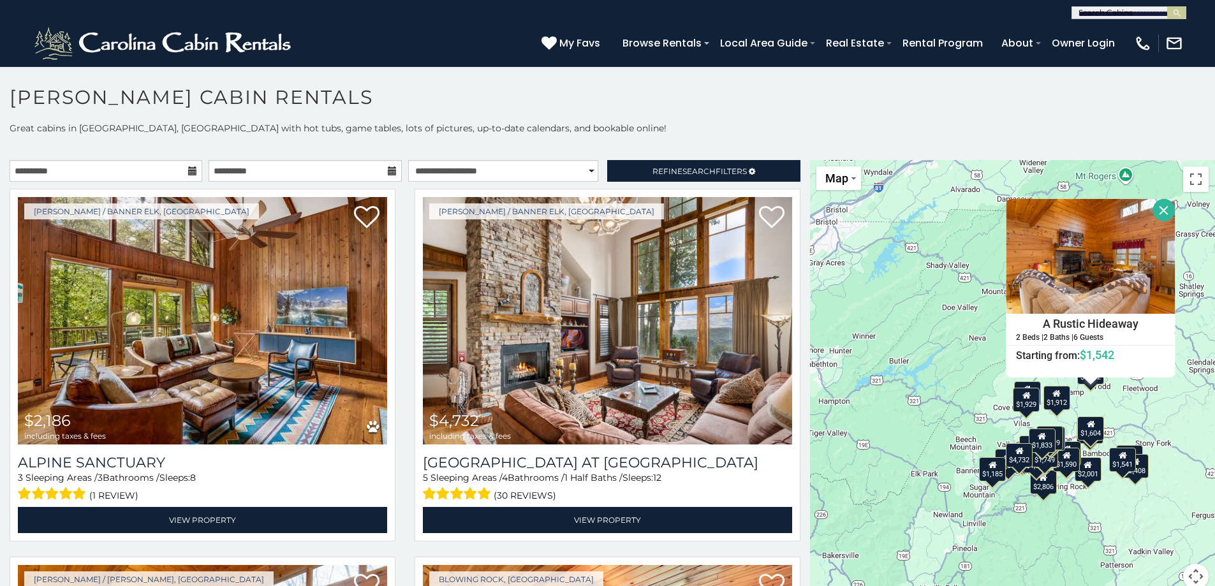
click at [1048, 402] on div "$1,912" at bounding box center [1056, 397] width 27 height 24
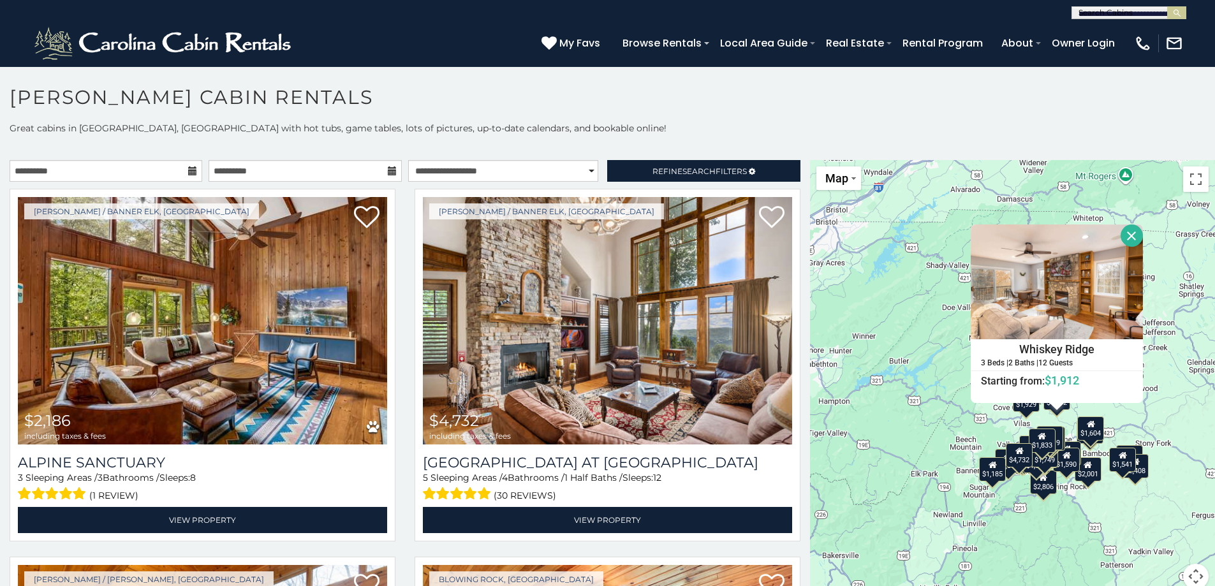
click at [1020, 414] on div "$2,186 $4,732 $1,542 $1,805 $2,001 $2,075 $2,318 $2,408 $2,557 $2,806 $2,884 $1…" at bounding box center [1012, 382] width 405 height 444
click at [1127, 235] on button "Close" at bounding box center [1131, 235] width 22 height 22
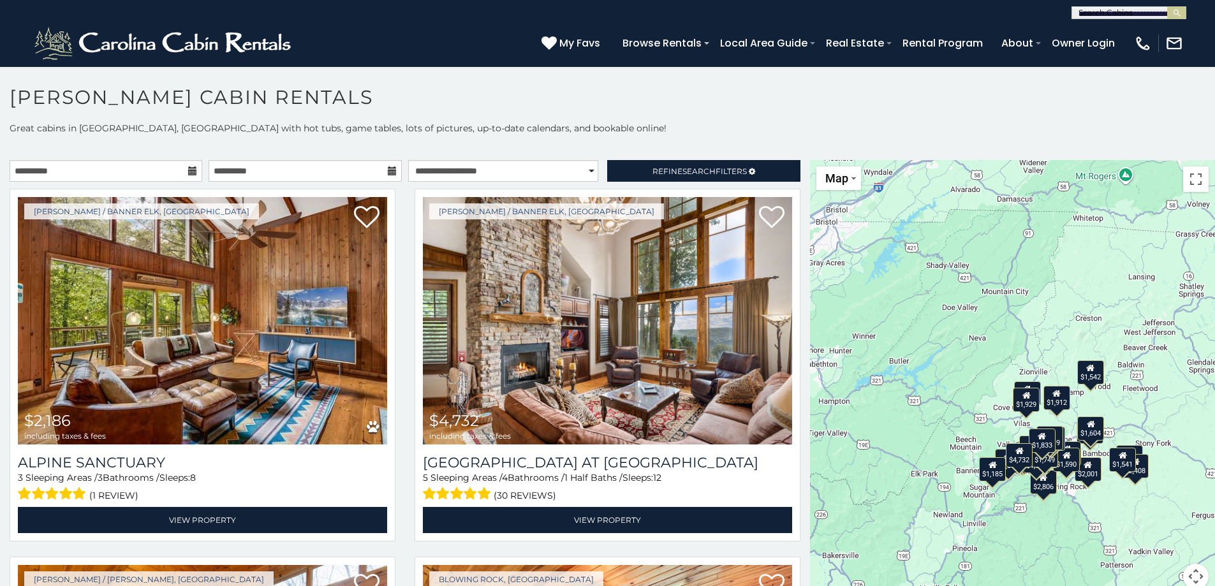
click at [1021, 404] on div "$1,929" at bounding box center [1026, 399] width 27 height 24
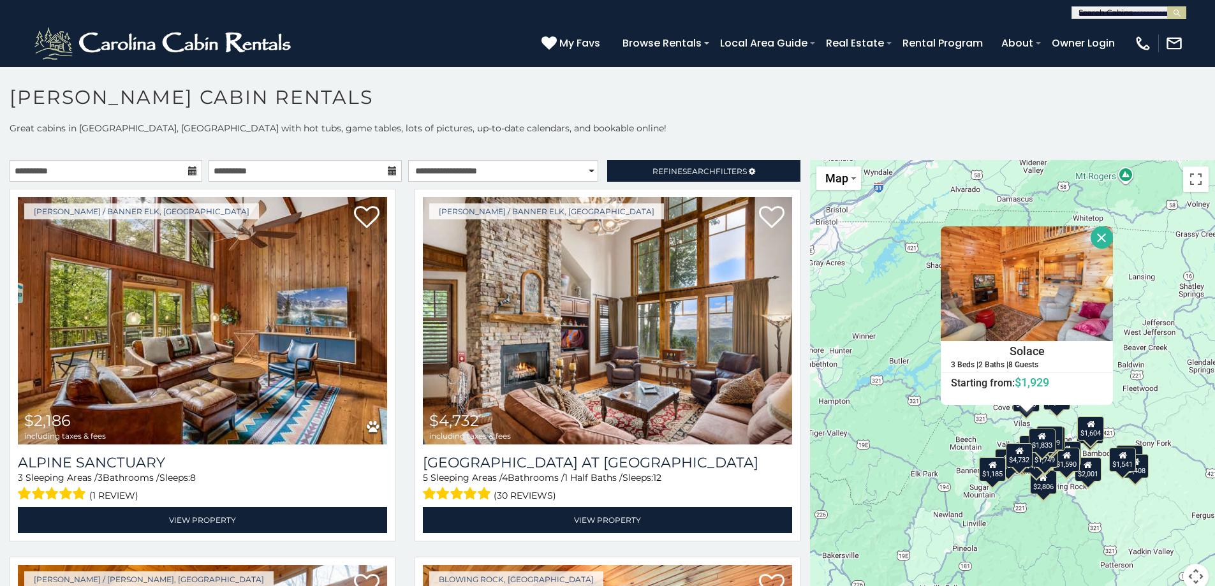
click at [1101, 235] on button "Close" at bounding box center [1101, 237] width 22 height 22
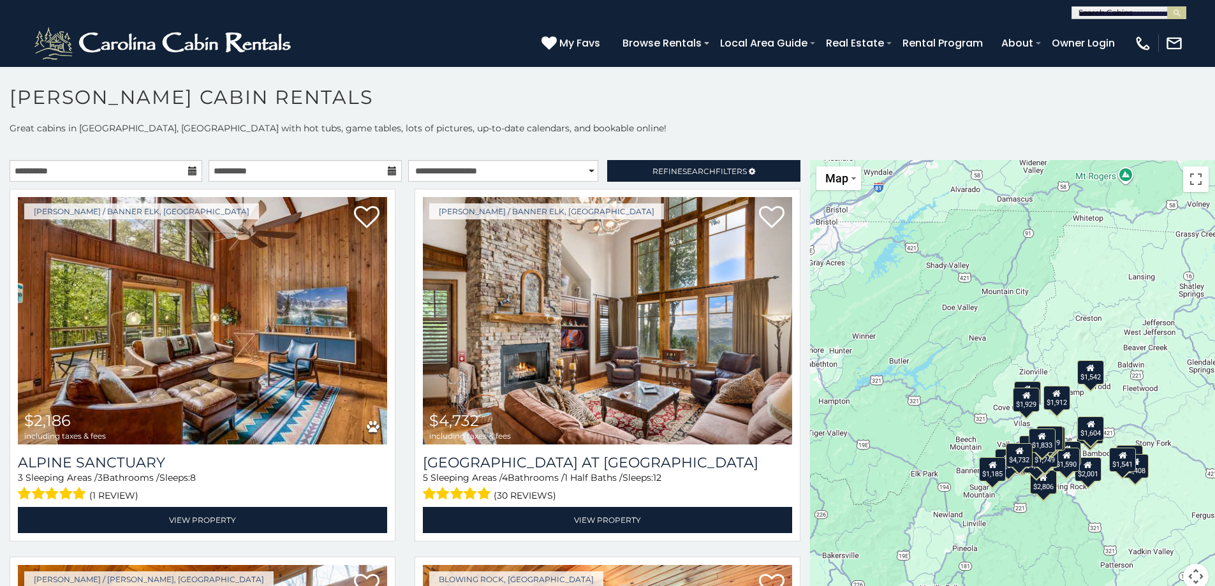
click at [1091, 434] on div "$1,604" at bounding box center [1091, 428] width 27 height 24
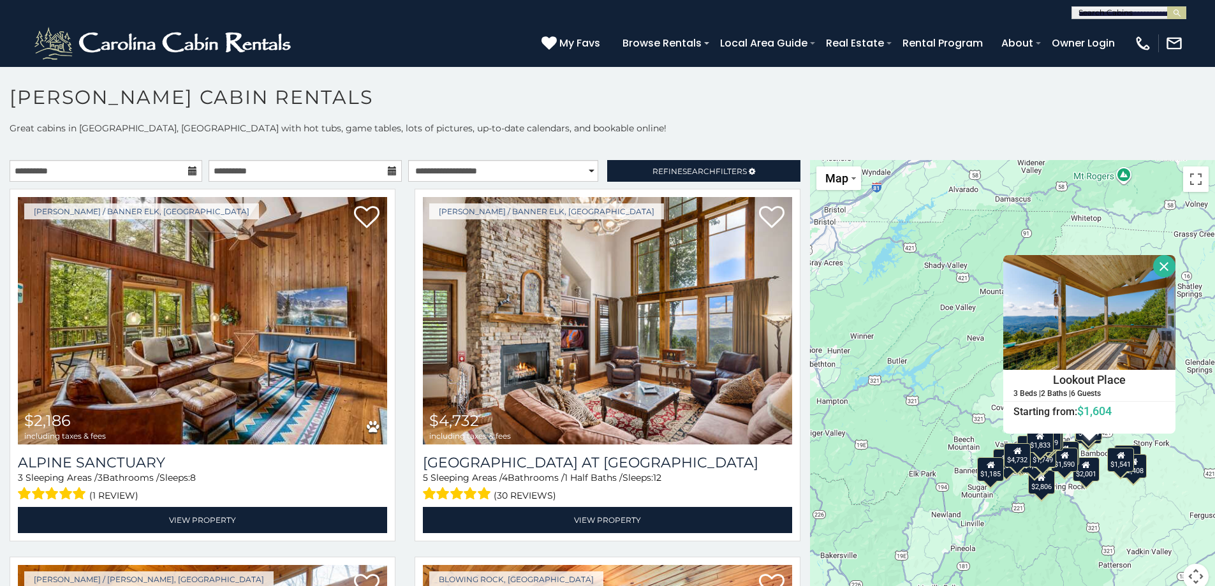
click at [1156, 262] on button "Close" at bounding box center [1164, 266] width 22 height 22
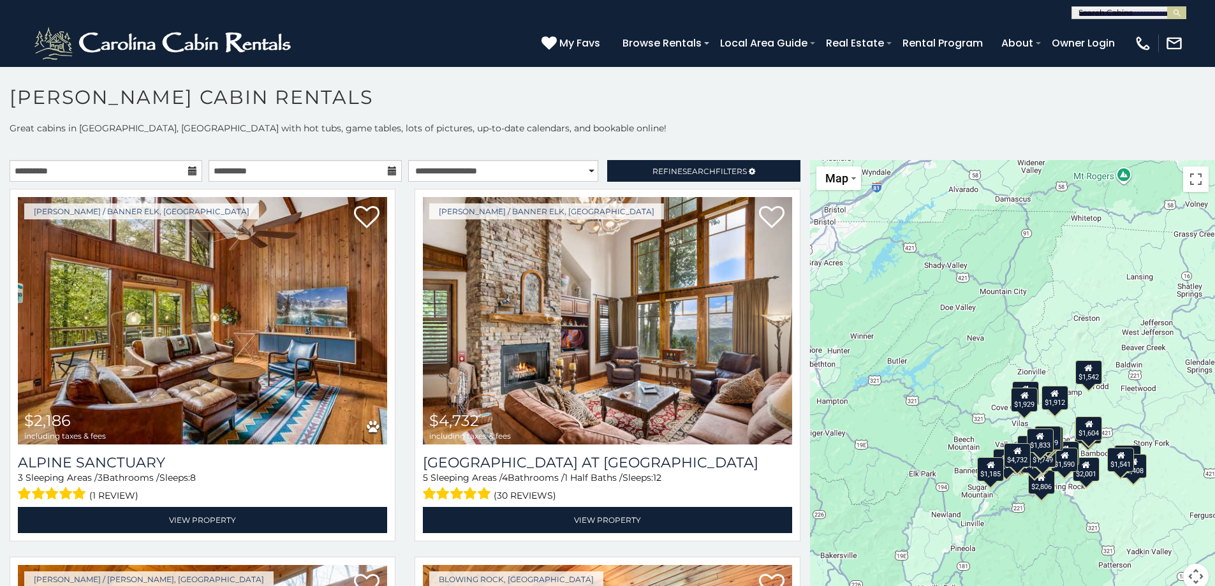
click at [1118, 465] on div "$1,541" at bounding box center [1121, 460] width 27 height 24
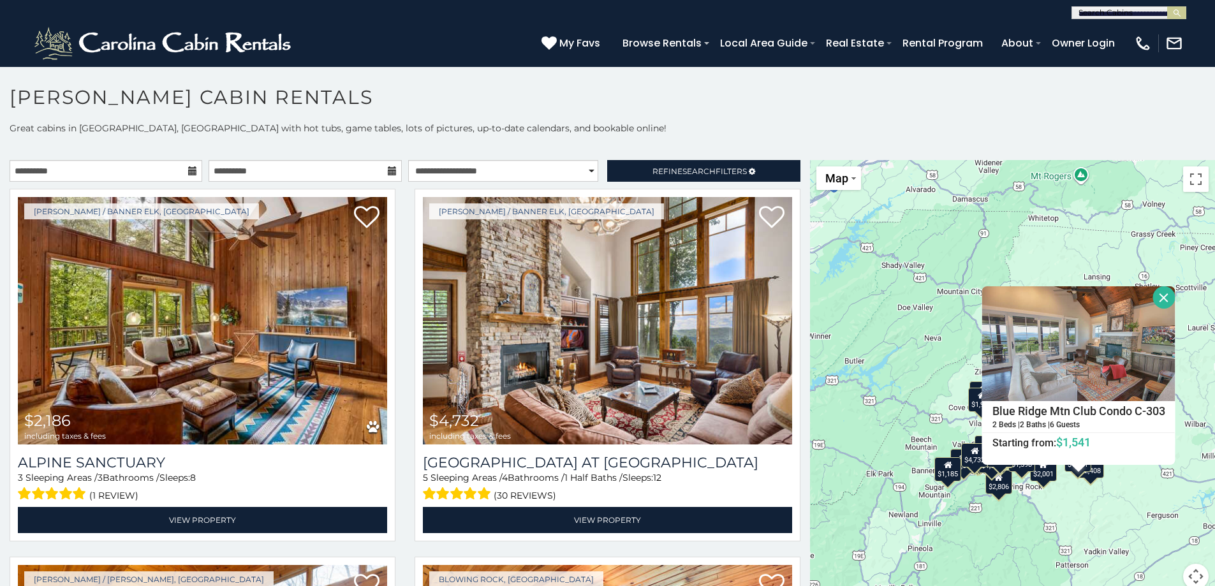
click at [1167, 300] on button "Close" at bounding box center [1164, 297] width 22 height 22
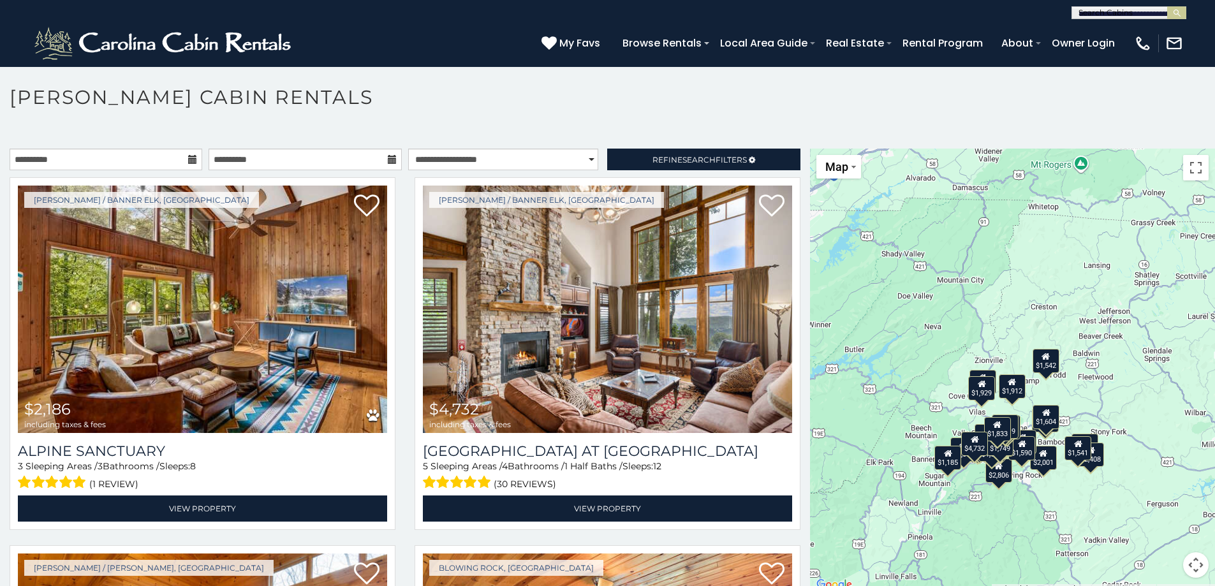
scroll to position [7, 0]
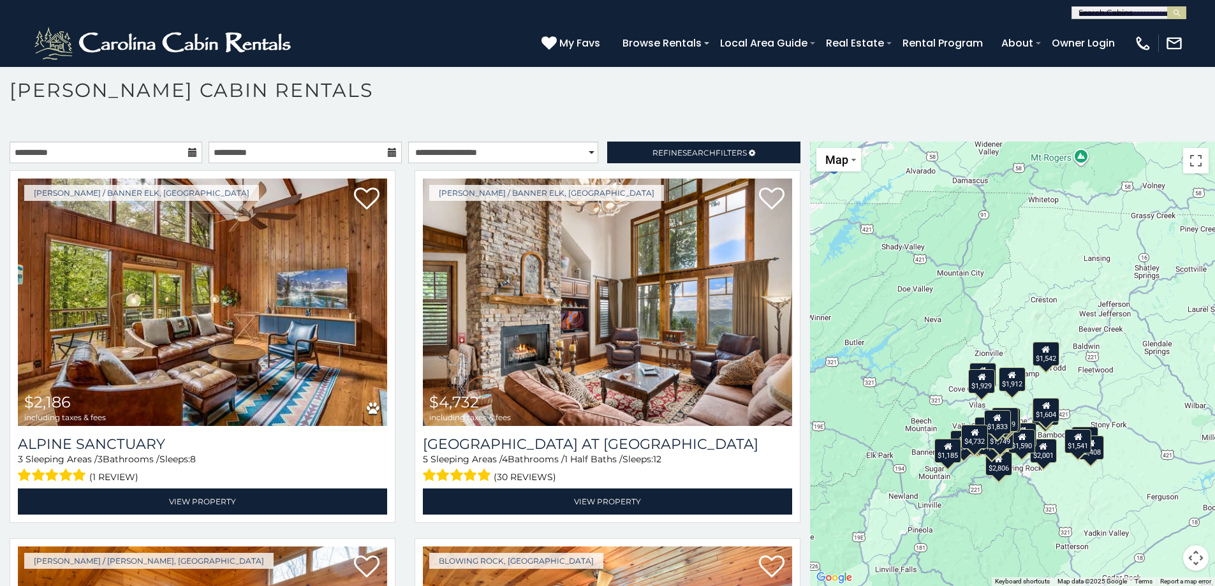
click at [1191, 555] on button "Map camera controls" at bounding box center [1196, 558] width 26 height 26
click at [1155, 494] on button "Zoom in" at bounding box center [1164, 494] width 26 height 26
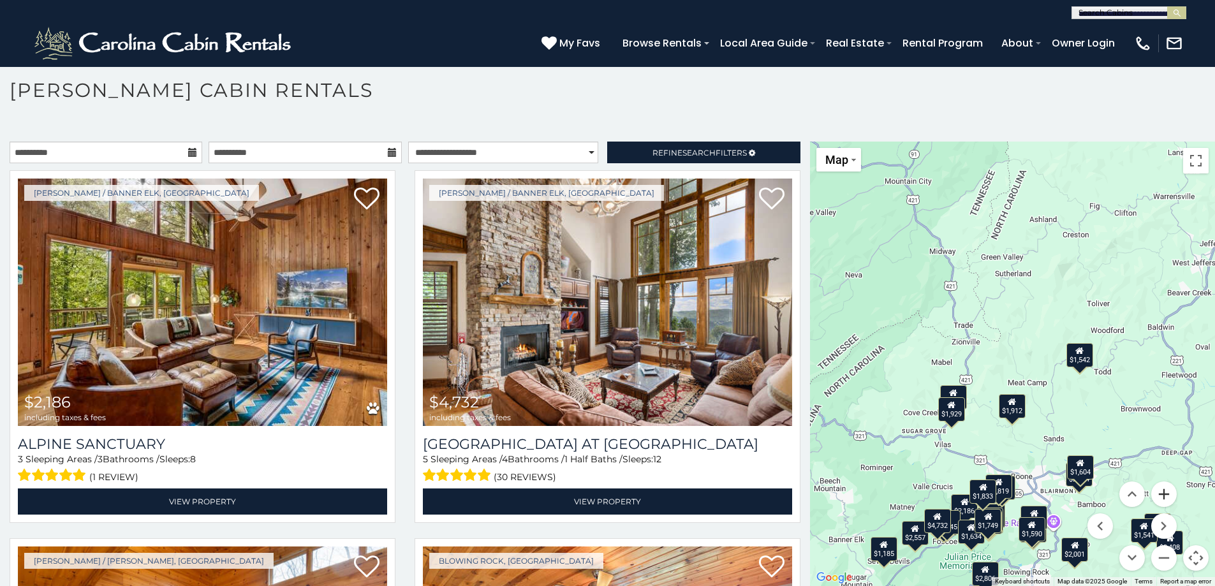
click at [1155, 494] on button "Zoom in" at bounding box center [1164, 494] width 26 height 26
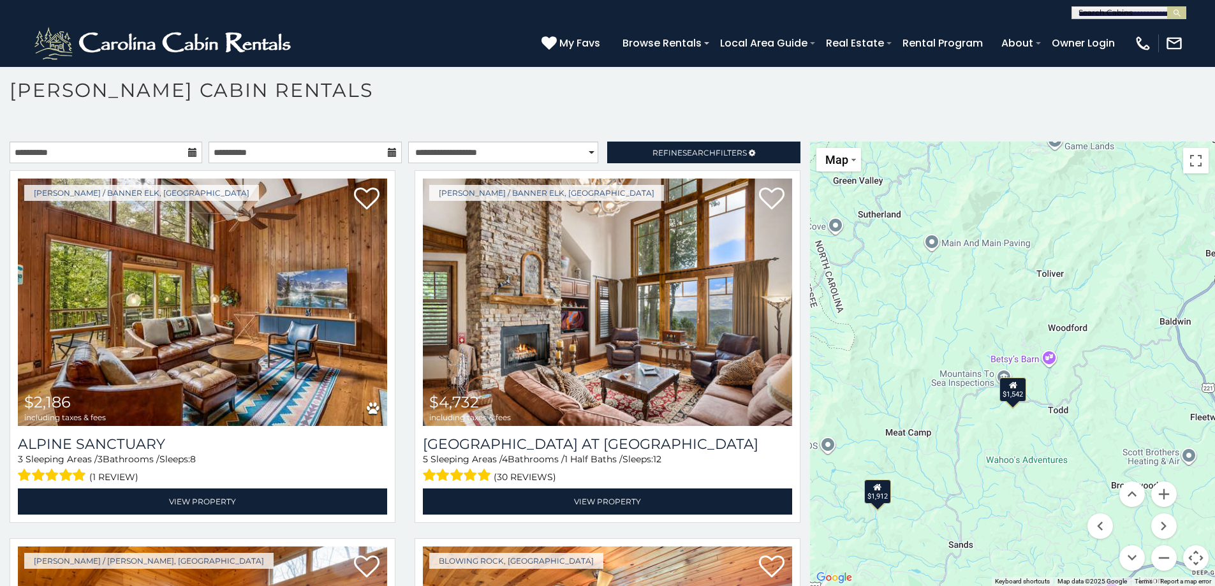
drag, startPoint x: 1108, startPoint y: 420, endPoint x: 969, endPoint y: 450, distance: 142.2
click at [969, 450] on div "$2,186 $4,732 $1,542 $1,805 $2,001 $2,075 $2,318 $2,408 $2,557 $2,806 $2,884 $1…" at bounding box center [1012, 364] width 405 height 444
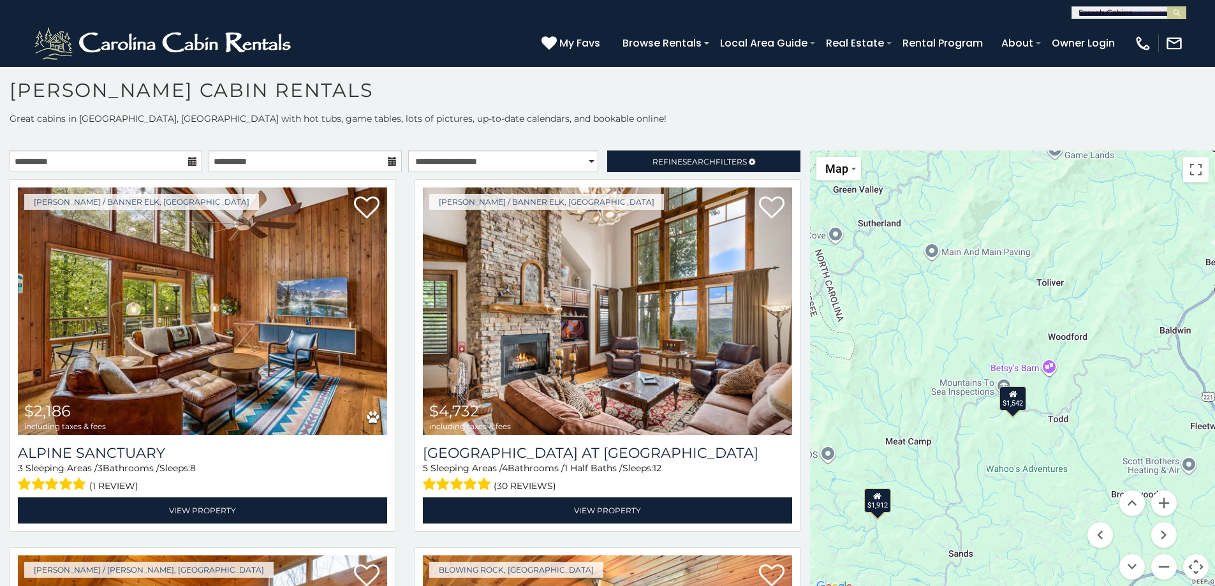
scroll to position [0, 0]
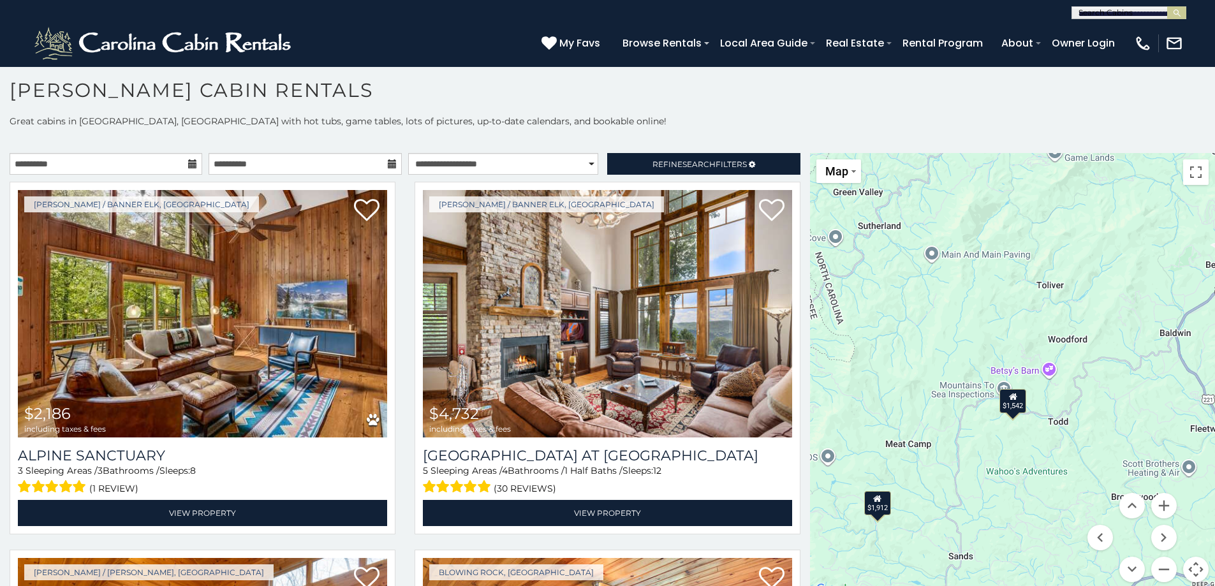
click at [193, 165] on icon at bounding box center [192, 163] width 9 height 9
click at [191, 164] on icon at bounding box center [192, 163] width 9 height 9
click at [105, 165] on input "**********" at bounding box center [106, 164] width 193 height 22
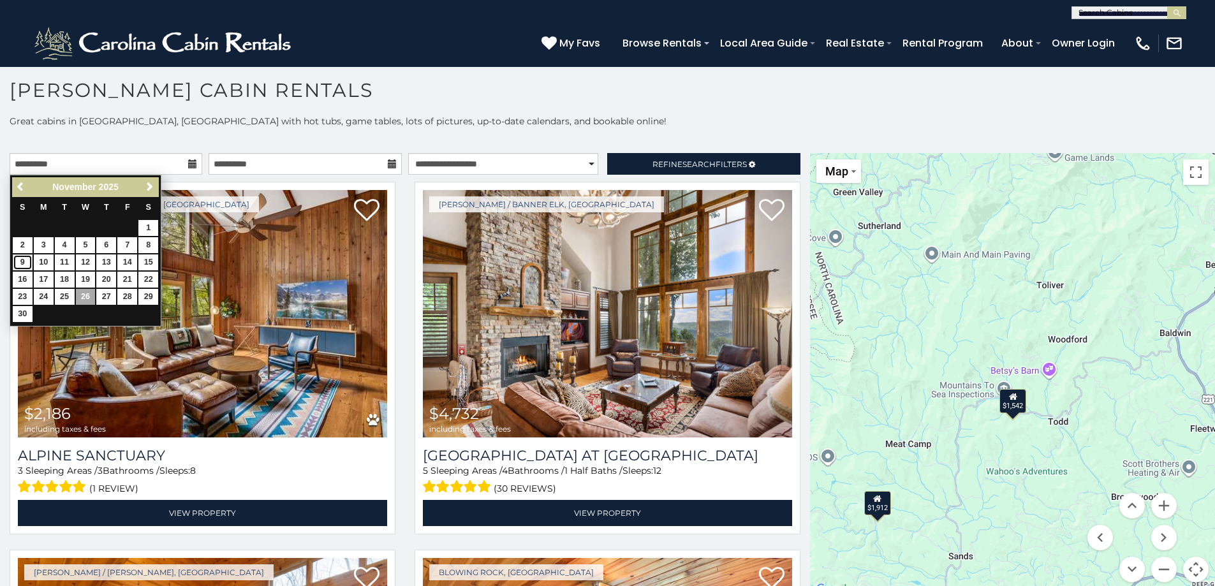
click at [23, 262] on link "9" at bounding box center [23, 262] width 20 height 16
type input "**********"
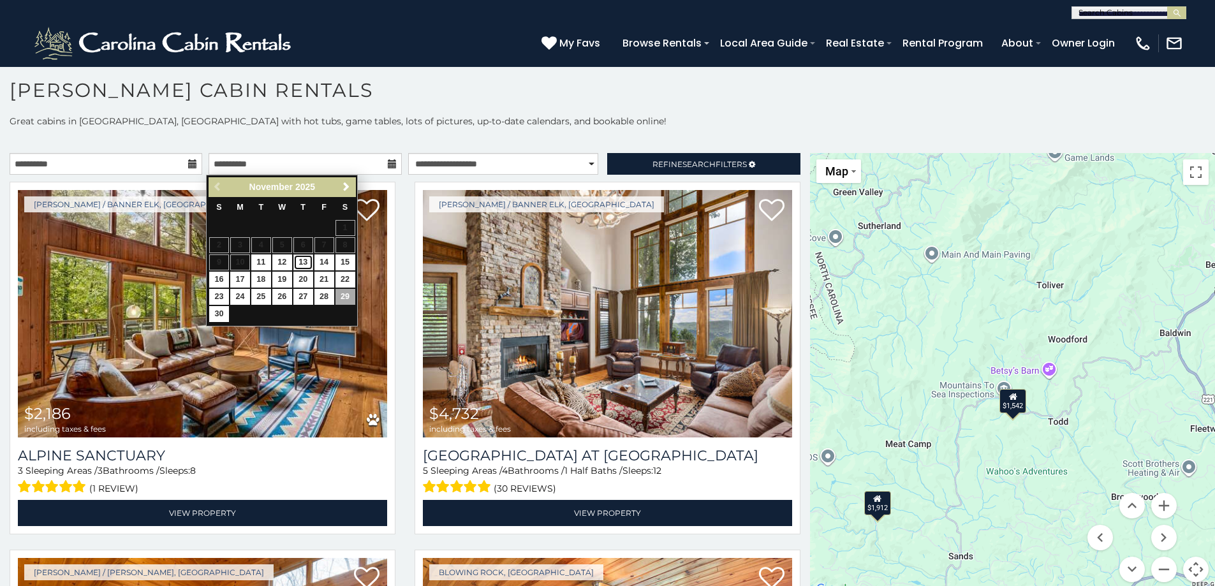
click at [308, 261] on link "13" at bounding box center [303, 262] width 20 height 16
type input "**********"
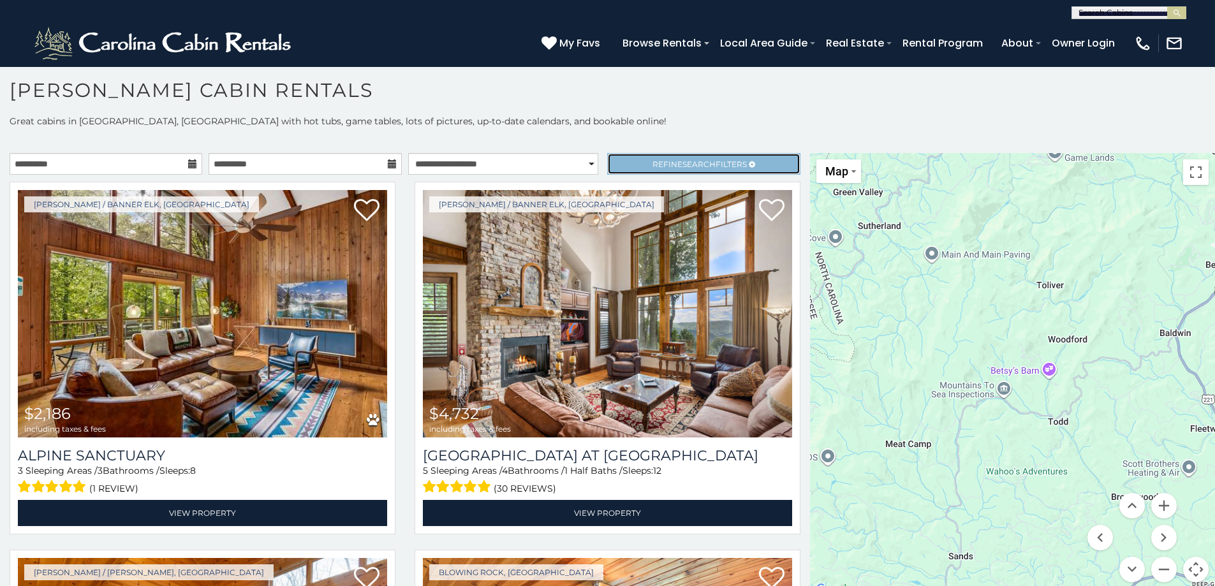
click at [661, 156] on link "Refine Search Filters" at bounding box center [703, 164] width 193 height 22
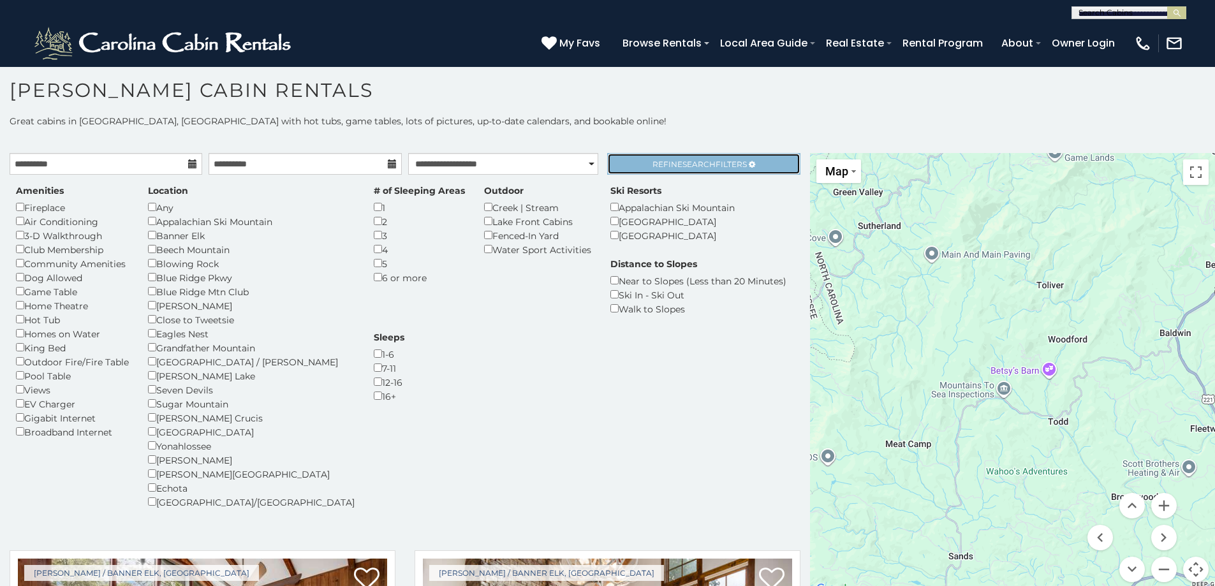
click at [652, 160] on span "Refine Search Filters" at bounding box center [699, 164] width 94 height 10
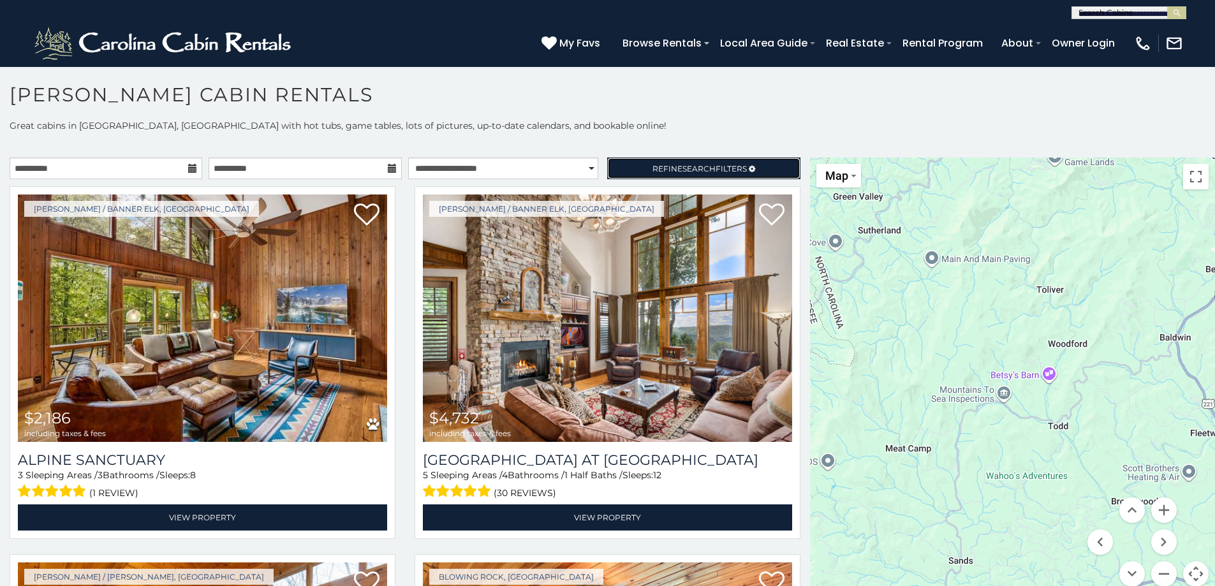
scroll to position [7, 0]
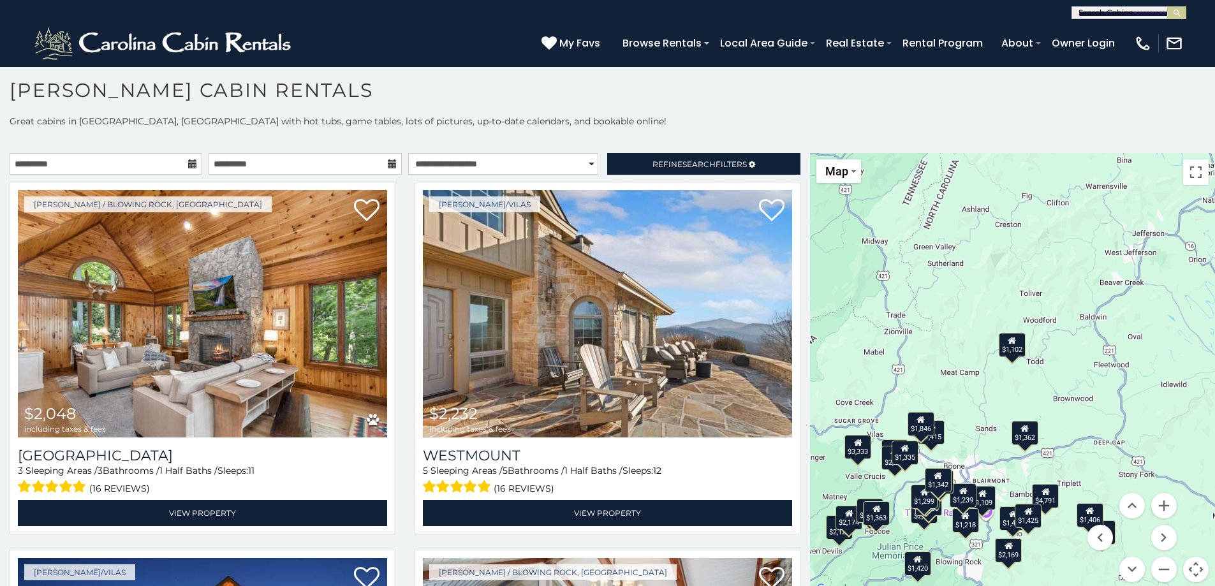
click at [1009, 349] on div "$1,102" at bounding box center [1011, 345] width 27 height 24
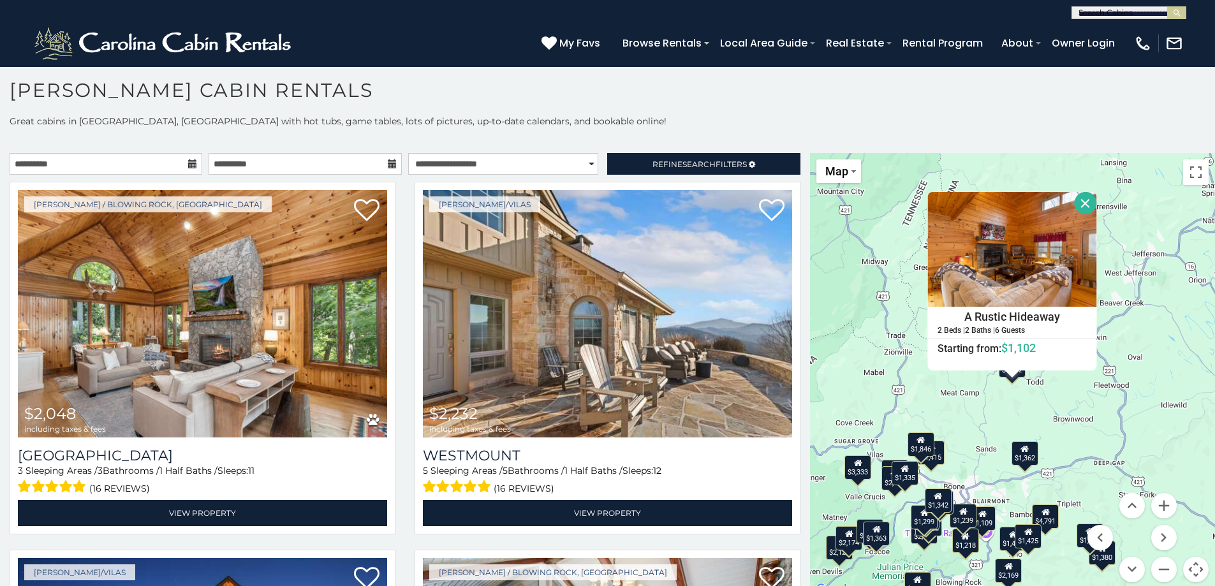
click at [1085, 198] on button "Close" at bounding box center [1085, 203] width 22 height 22
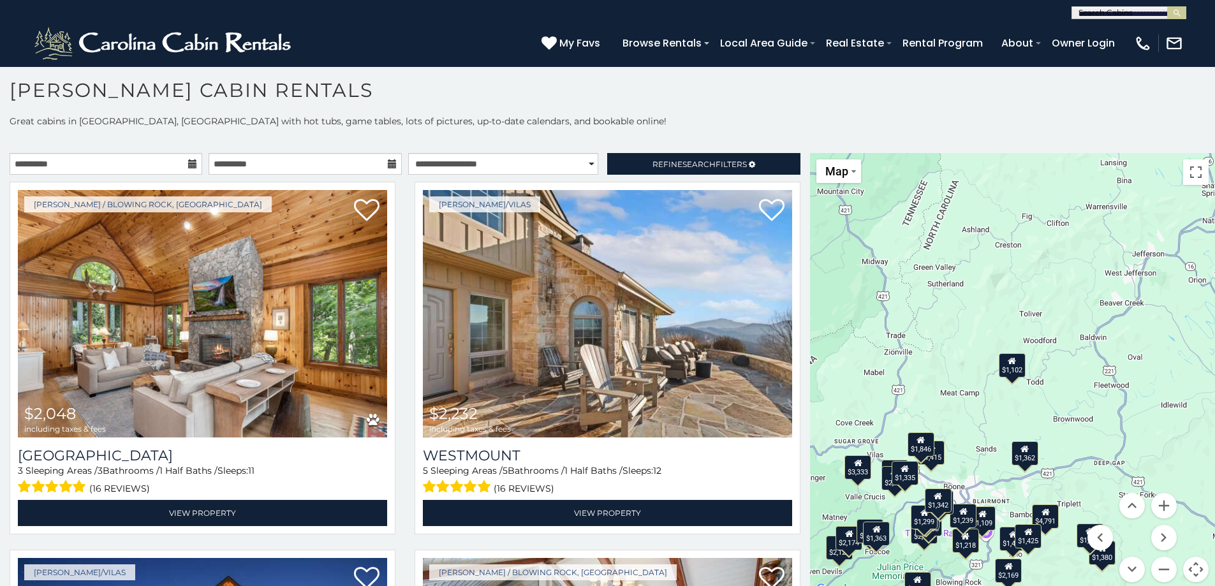
click at [1021, 453] on icon at bounding box center [1025, 448] width 8 height 9
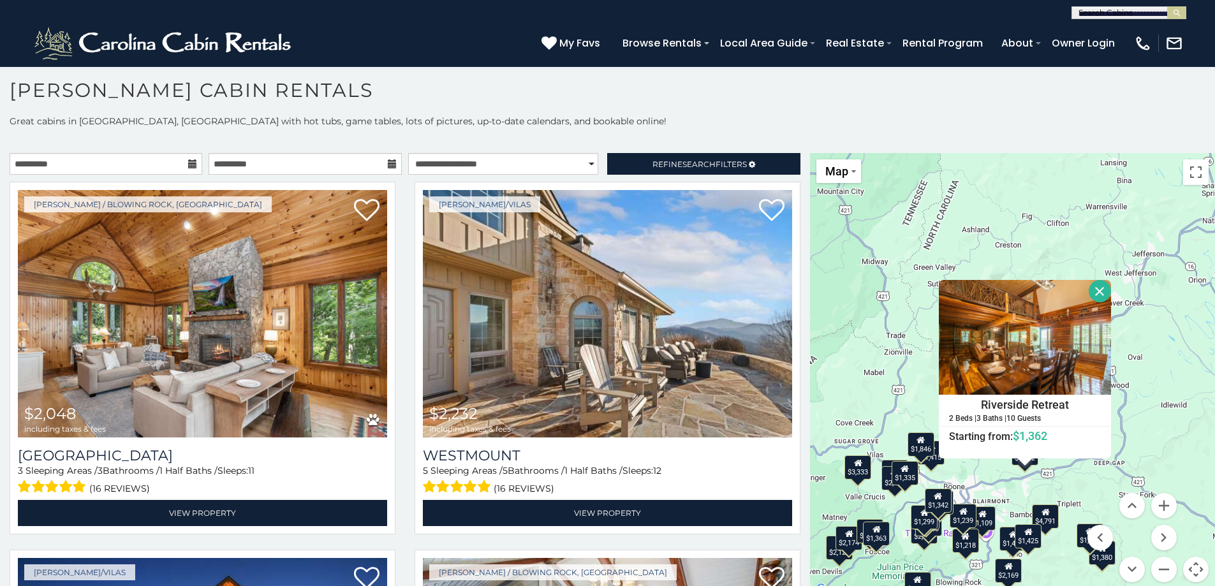
click at [1092, 287] on button "Close" at bounding box center [1099, 291] width 22 height 22
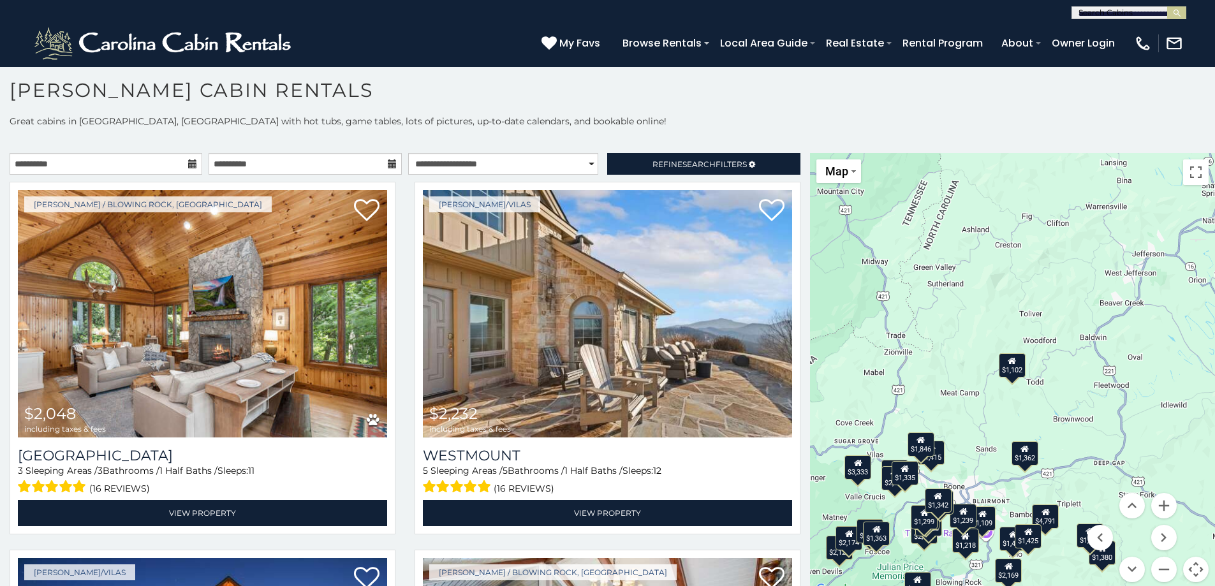
click at [928, 458] on div "$1,415" at bounding box center [931, 452] width 27 height 24
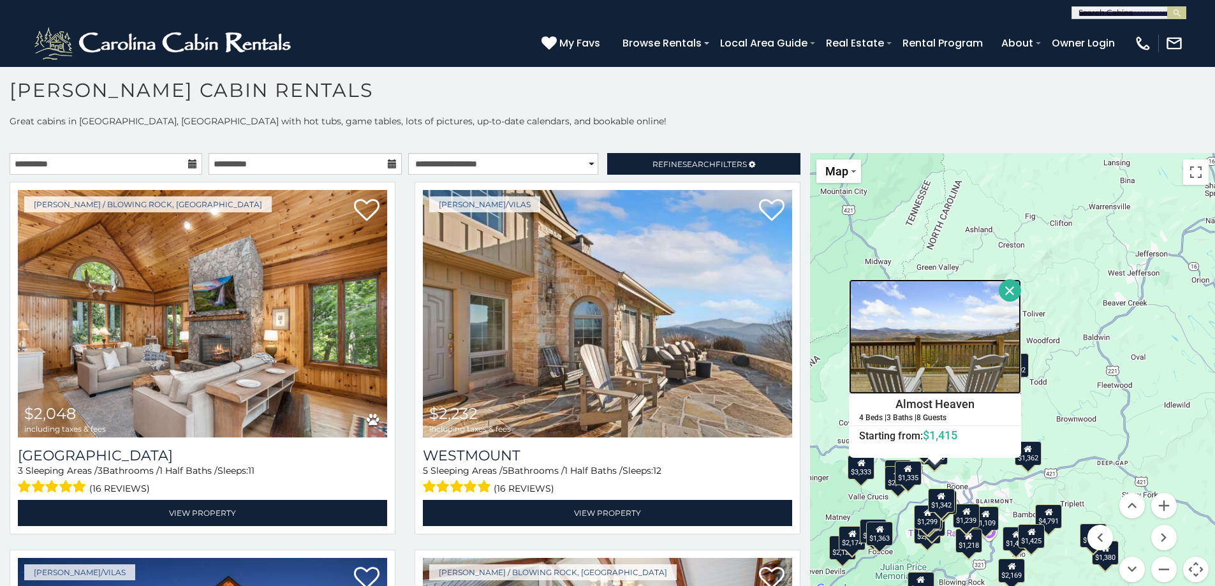
click at [954, 326] on img at bounding box center [935, 336] width 172 height 115
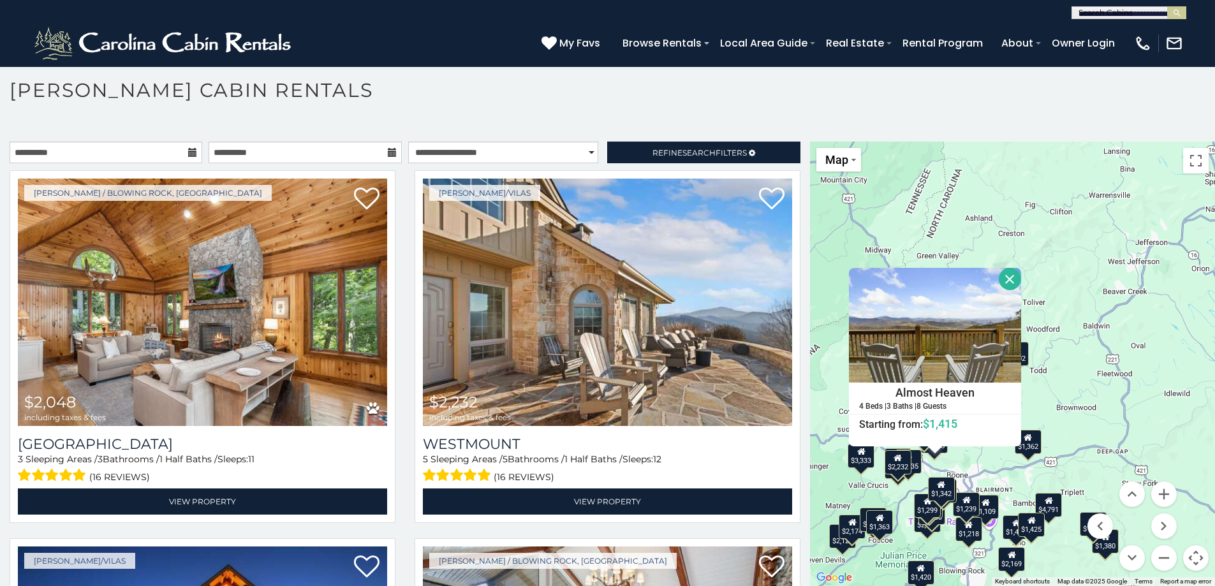
click at [999, 274] on button "Close" at bounding box center [1009, 279] width 22 height 22
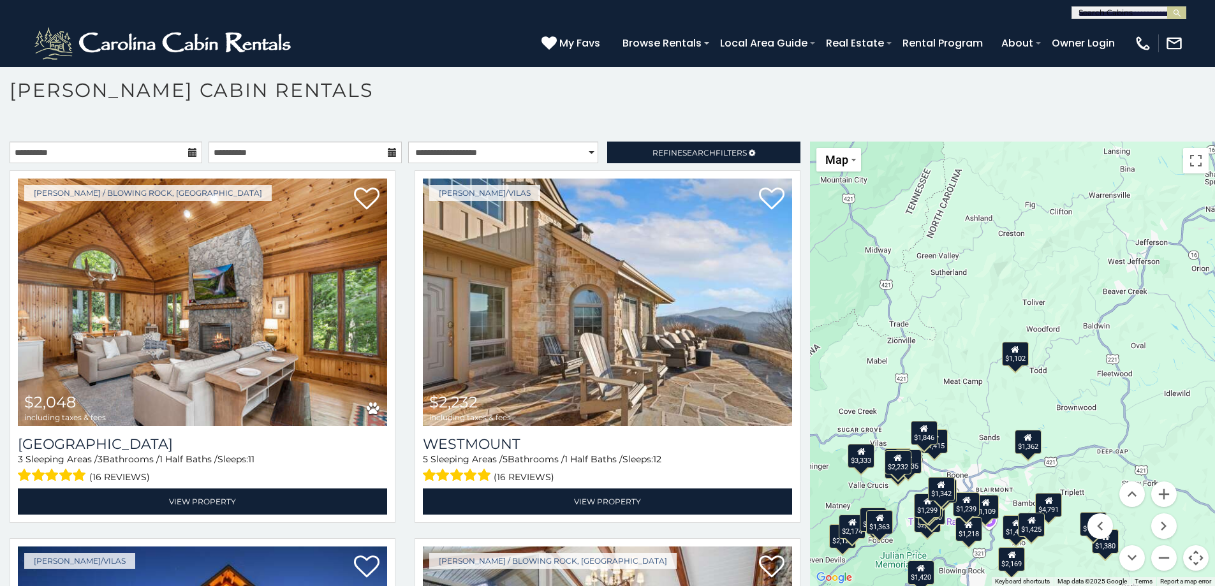
click at [1028, 442] on div "$1,362" at bounding box center [1027, 442] width 27 height 24
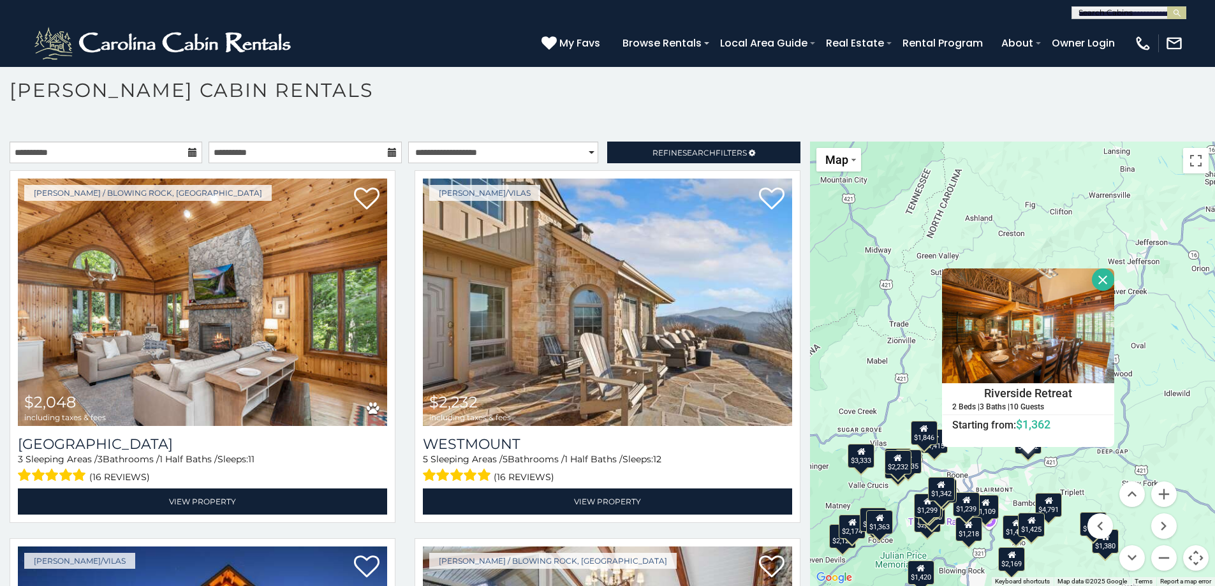
click at [1097, 280] on button "Close" at bounding box center [1103, 279] width 22 height 22
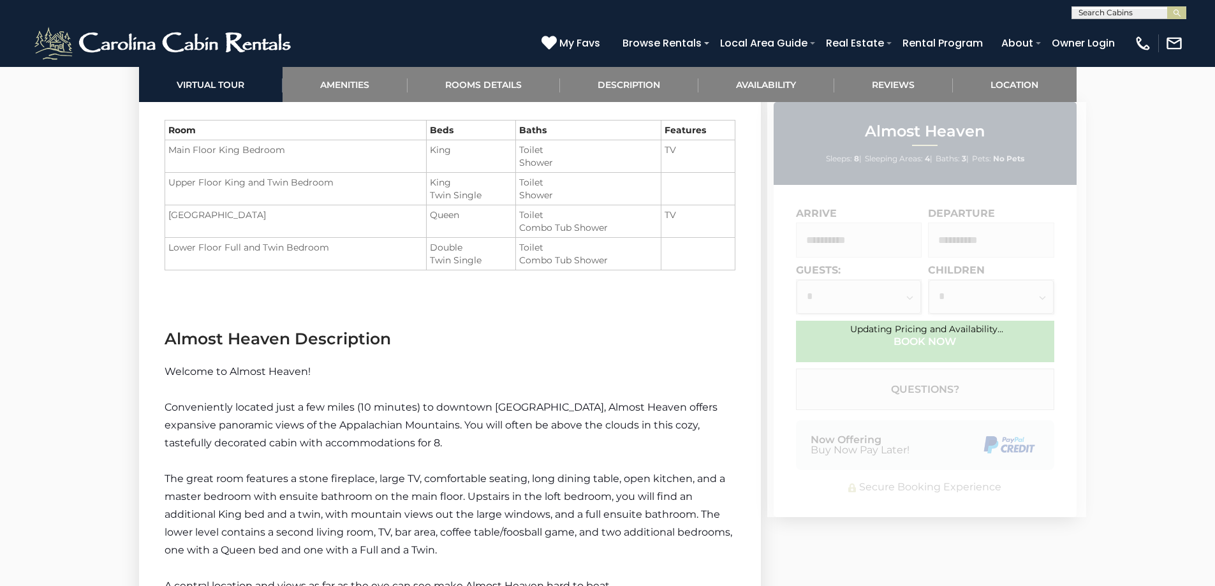
scroll to position [1466, 0]
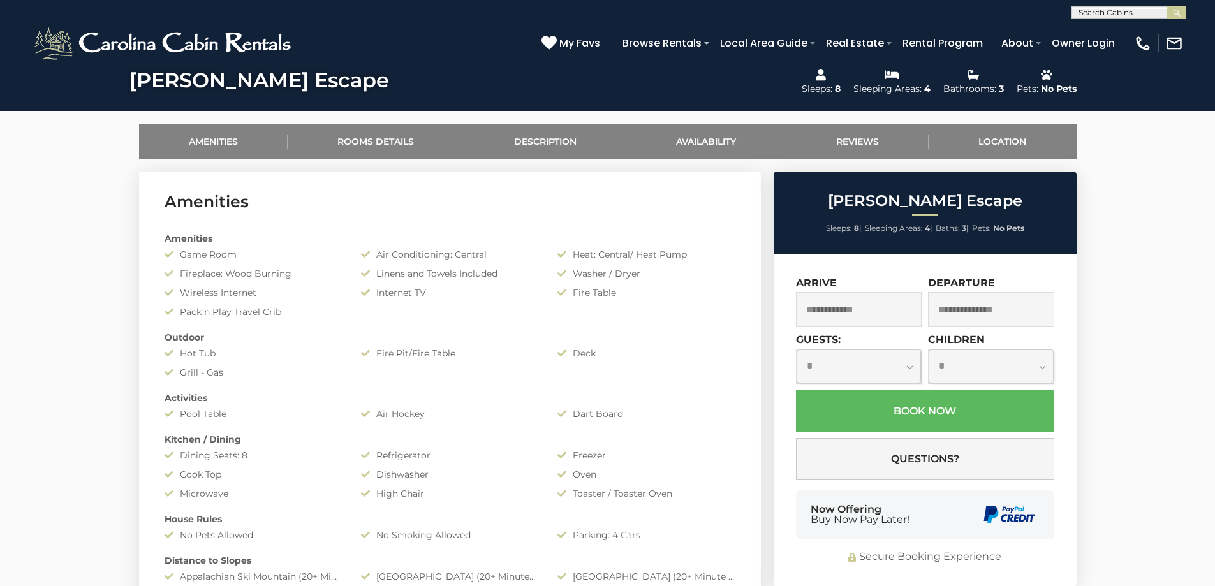
scroll to position [574, 0]
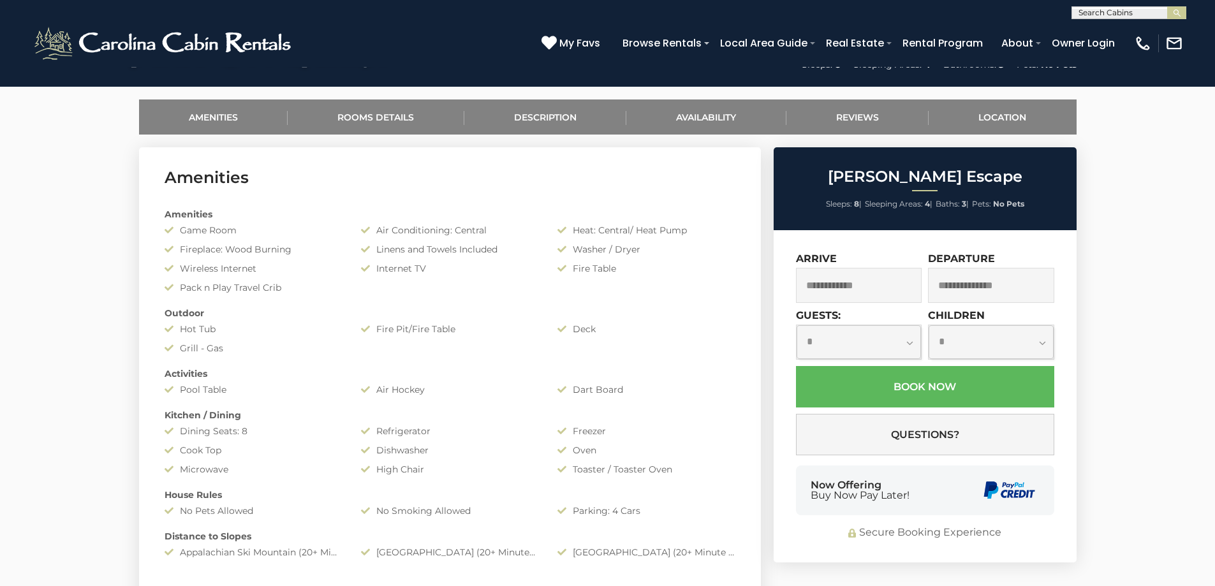
click at [884, 289] on input "text" at bounding box center [859, 285] width 126 height 35
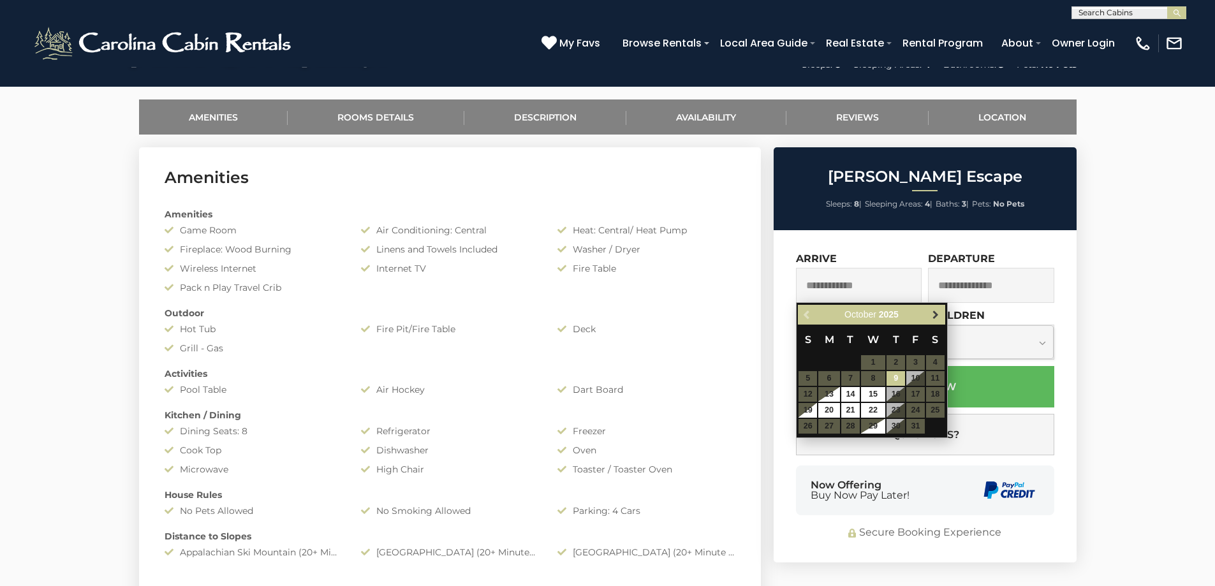
click at [938, 318] on span "Next" at bounding box center [935, 315] width 10 height 10
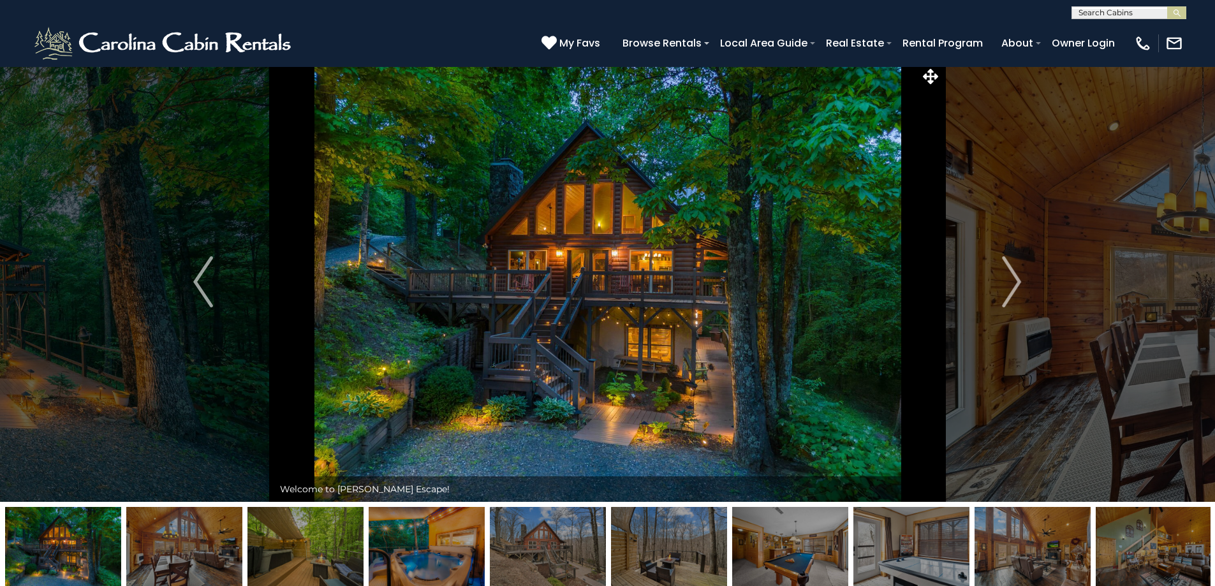
scroll to position [0, 0]
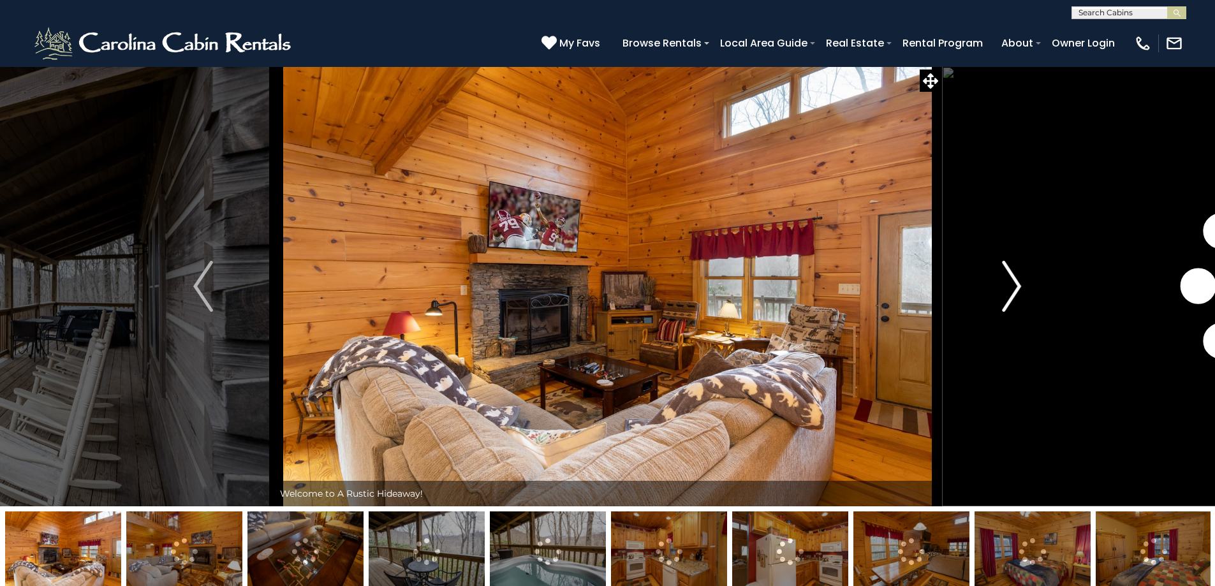
click at [1004, 294] on img "Next" at bounding box center [1011, 286] width 19 height 51
